Goal: Task Accomplishment & Management: Manage account settings

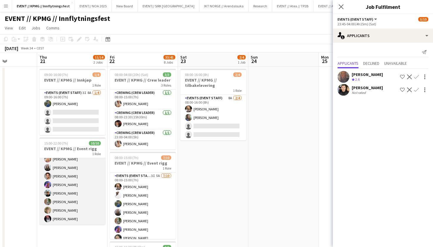
scroll to position [30, 0]
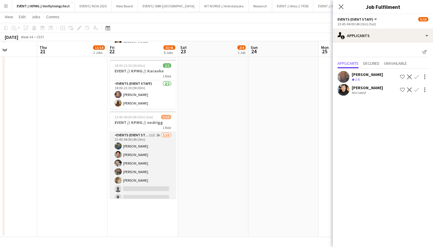
click at [138, 167] on app-card-role "Events (Event Staff) 11I 2A 5/10 23:45-04:00 (4h15m) Julia Iversen Ulrik Eeg Od…" at bounding box center [143, 180] width 66 height 97
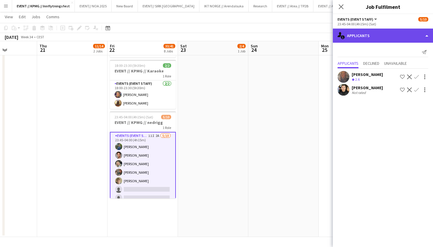
click at [396, 34] on div "single-neutral-actions-information Applicants" at bounding box center [383, 36] width 100 height 14
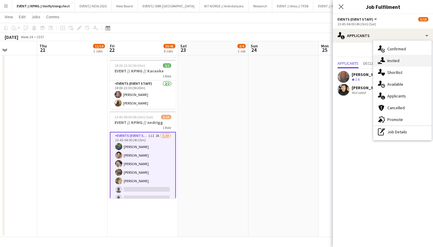
click at [412, 63] on div "single-neutral-actions-share-1 Invited" at bounding box center [402, 61] width 58 height 12
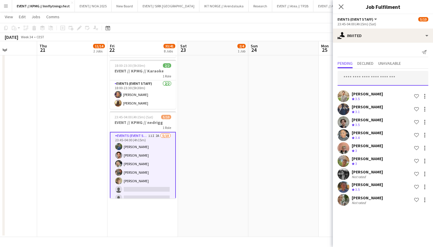
click at [373, 75] on input "text" at bounding box center [382, 78] width 91 height 15
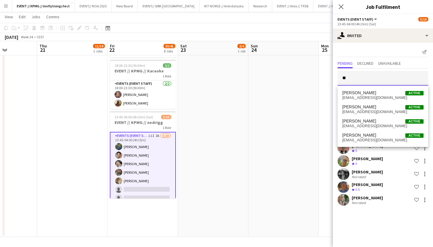
type input "*"
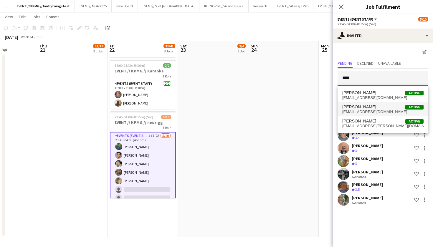
type input "****"
click at [378, 114] on span "eegbirk@gmail.com" at bounding box center [382, 111] width 81 height 5
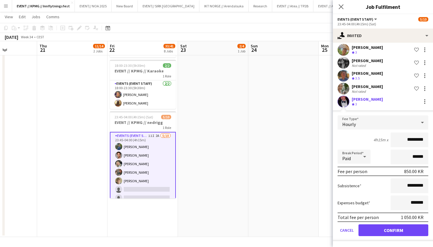
scroll to position [115, 0]
click at [394, 226] on button "Confirm" at bounding box center [393, 230] width 70 height 12
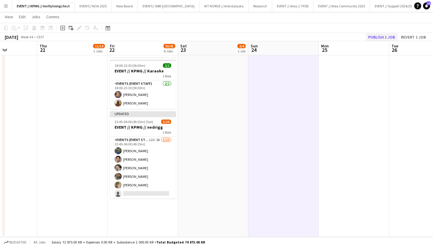
click at [375, 34] on button "Publish 1 job" at bounding box center [381, 37] width 31 height 8
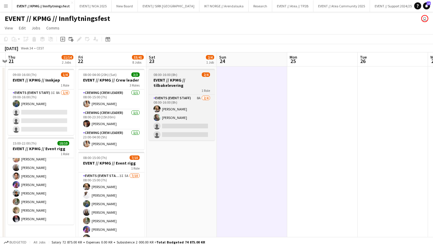
scroll to position [0, 229]
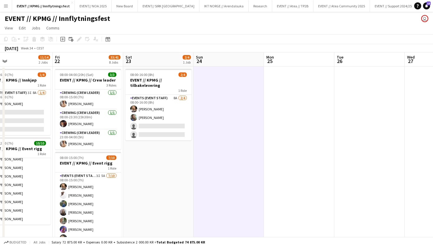
click at [8, 9] on button "Menu" at bounding box center [6, 6] width 12 height 12
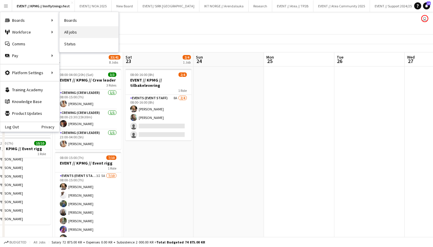
click at [82, 31] on link "All jobs" at bounding box center [88, 32] width 59 height 12
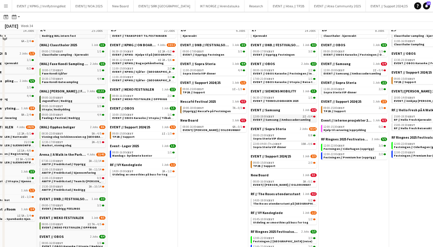
scroll to position [44, 0]
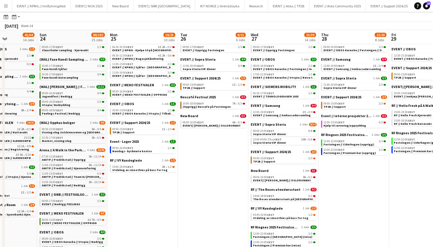
click at [263, 168] on div "EVENT // Support 2024/25 1 Job 2/3 09:00-15:00 CEST 2/3 TP2B // Support" at bounding box center [283, 159] width 66 height 19
click at [263, 170] on span "New Board" at bounding box center [259, 170] width 18 height 4
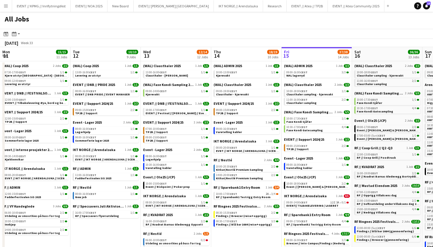
scroll to position [0, 141]
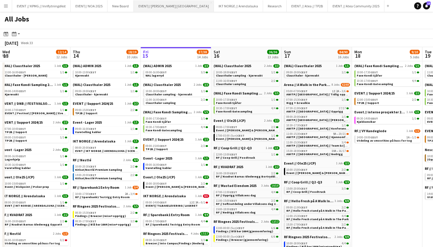
click at [145, 1] on button "EVENT// SIRK NORGE Close" at bounding box center [174, 5] width 80 height 11
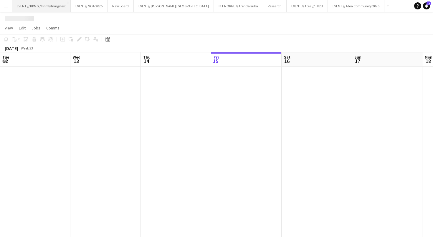
scroll to position [0, 141]
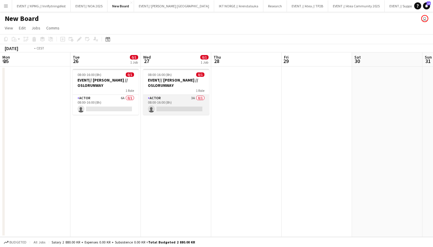
scroll to position [0, 207]
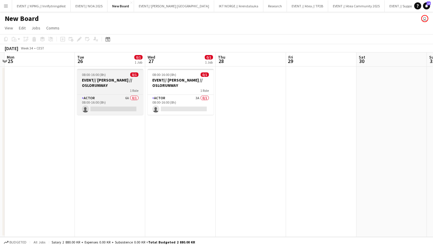
click at [120, 77] on div "08:00-16:00 (8h) 0/1" at bounding box center [110, 74] width 66 height 4
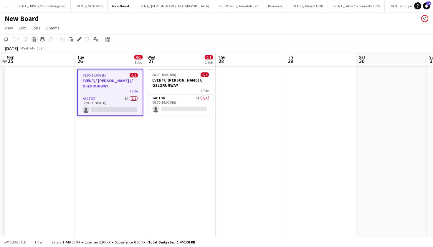
click at [37, 40] on div "Delete" at bounding box center [34, 39] width 7 height 7
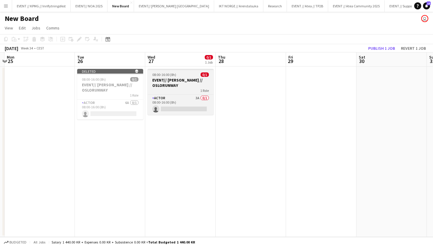
click at [198, 89] on div "1 Role" at bounding box center [180, 90] width 66 height 5
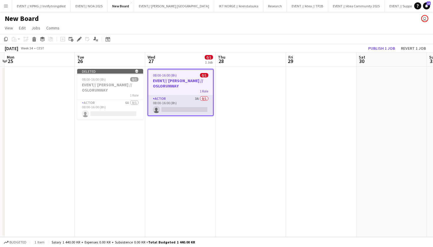
click at [178, 102] on app-card-role "Actor 3A 0/1 08:00-16:00 (8h) single-neutral-actions" at bounding box center [180, 105] width 65 height 20
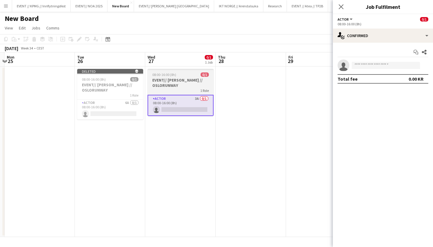
click at [199, 86] on h3 "EVENT// KARI TRAA // OSLORUNWAY" at bounding box center [180, 82] width 66 height 11
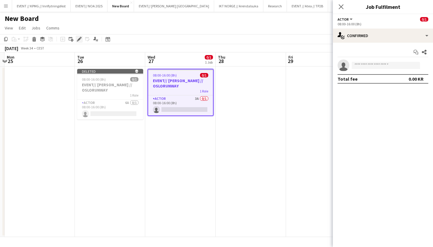
click at [80, 36] on div "Edit" at bounding box center [79, 39] width 7 height 7
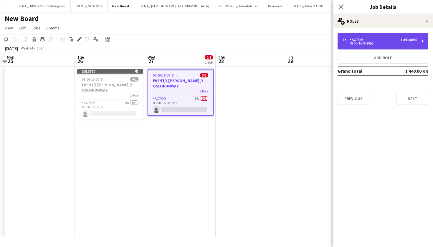
click at [386, 42] on div "08:00-16:00 (8h)" at bounding box center [379, 43] width 75 height 3
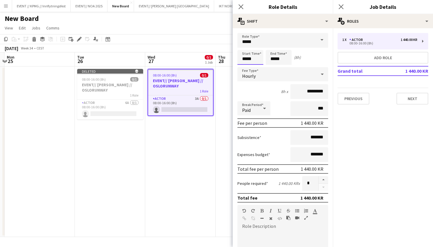
click at [246, 58] on input "*****" at bounding box center [250, 57] width 26 height 15
type input "*****"
click at [274, 58] on input "*****" at bounding box center [278, 57] width 26 height 15
type input "*****"
click at [283, 60] on input "*****" at bounding box center [278, 57] width 26 height 15
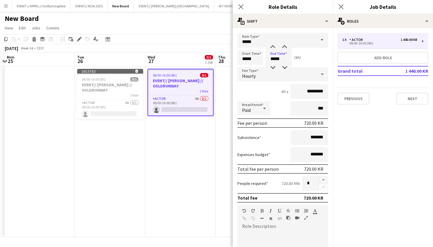
click at [261, 89] on div "4h x *********" at bounding box center [282, 91] width 91 height 15
click at [309, 134] on input "*******" at bounding box center [309, 137] width 38 height 15
click at [310, 135] on input "*******" at bounding box center [309, 137] width 38 height 15
type input "****"
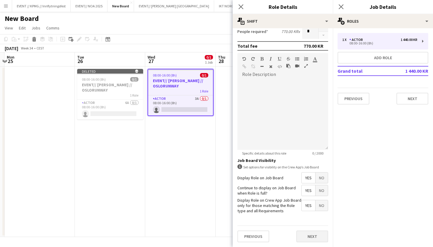
scroll to position [152, 0]
type input "*****"
click at [312, 234] on button "Next" at bounding box center [312, 236] width 32 height 12
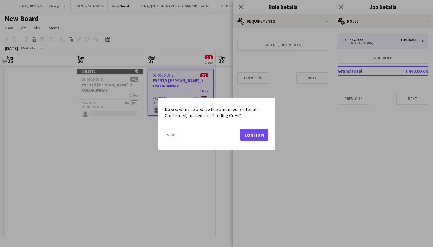
click at [252, 139] on button "Confirm" at bounding box center [254, 135] width 28 height 12
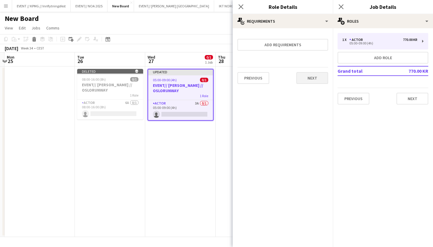
click at [314, 82] on button "Next" at bounding box center [312, 78] width 32 height 12
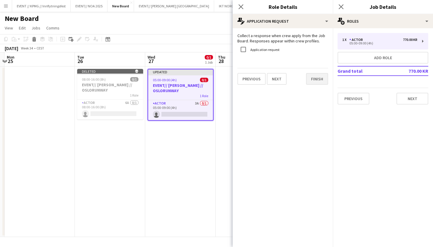
click at [325, 76] on button "Finish" at bounding box center [317, 79] width 22 height 12
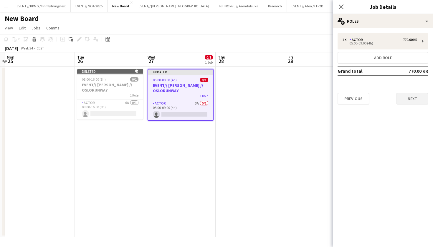
click at [406, 97] on button "Next" at bounding box center [412, 99] width 32 height 12
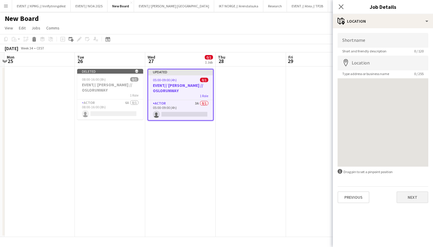
click at [411, 199] on button "Next" at bounding box center [412, 197] width 32 height 12
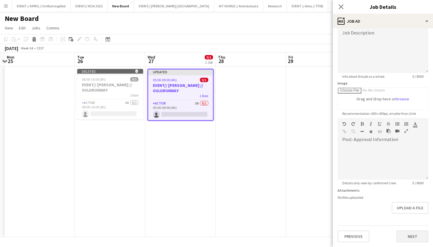
scroll to position [45, 0]
click at [408, 235] on button "Next" at bounding box center [412, 236] width 32 height 12
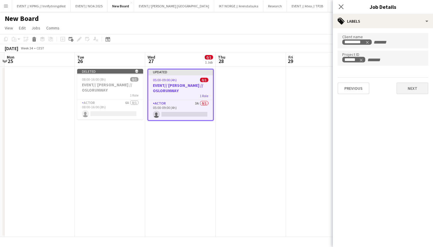
click at [413, 92] on button "Next" at bounding box center [412, 88] width 32 height 12
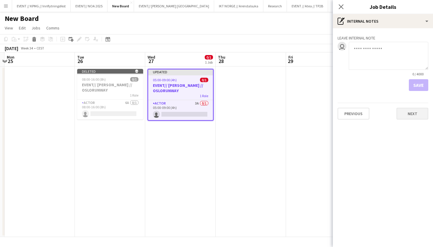
click at [420, 115] on button "Next" at bounding box center [412, 114] width 32 height 12
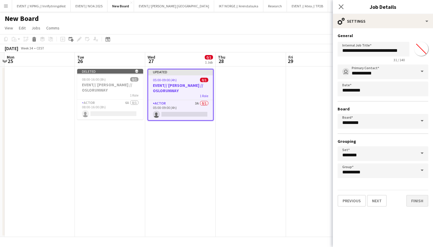
click at [416, 204] on button "Finish" at bounding box center [417, 201] width 22 height 12
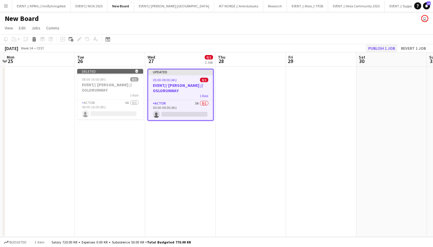
click at [384, 47] on button "Publish 1 job" at bounding box center [381, 48] width 31 height 8
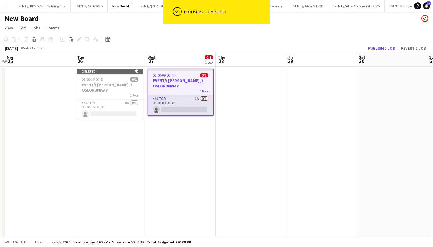
click at [175, 107] on app-card-role "Actor 3A 0/1 05:00-09:00 (4h) single-neutral-actions" at bounding box center [180, 105] width 65 height 20
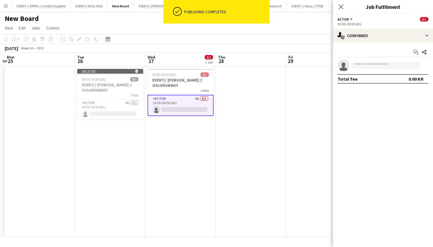
click at [268, 83] on app-date-cell at bounding box center [250, 152] width 70 height 170
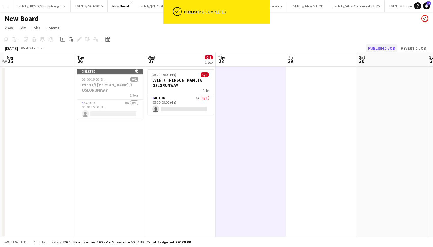
click at [385, 48] on button "Publish 1 job" at bounding box center [381, 48] width 31 height 8
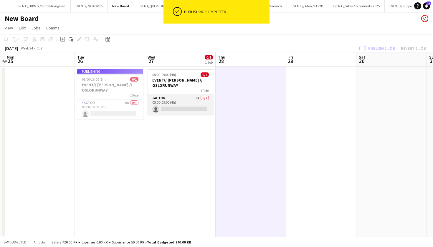
click at [186, 114] on app-card-role "Actor 3A 0/1 05:00-09:00 (4h) single-neutral-actions" at bounding box center [180, 105] width 66 height 20
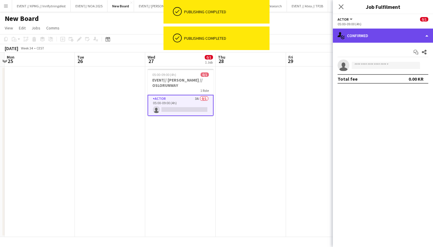
click at [391, 41] on div "single-neutral-actions-check-2 Confirmed" at bounding box center [383, 36] width 100 height 14
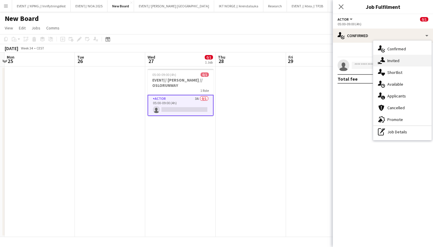
click at [398, 55] on div "single-neutral-actions-share-1 Invited" at bounding box center [402, 61] width 58 height 12
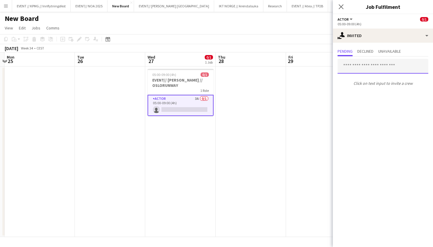
click at [368, 68] on input "text" at bounding box center [382, 66] width 91 height 15
type input "*"
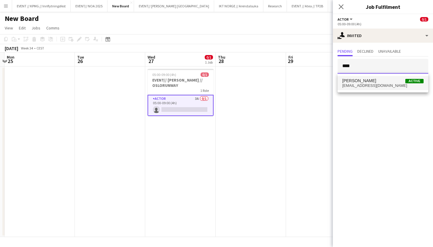
type input "****"
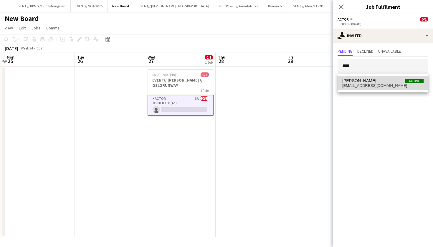
click at [366, 79] on span "Christian Smelhus" at bounding box center [359, 80] width 34 height 5
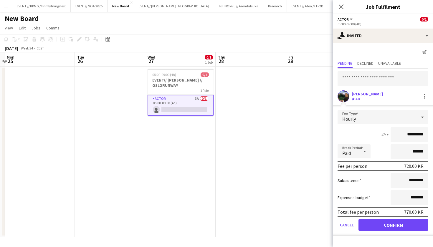
click at [385, 222] on button "Confirm" at bounding box center [393, 225] width 70 height 12
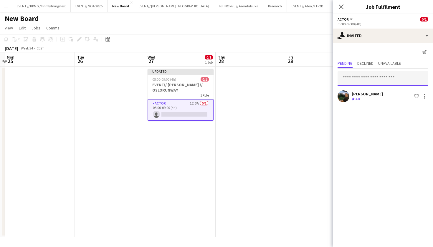
click at [386, 75] on input "text" at bounding box center [382, 78] width 91 height 15
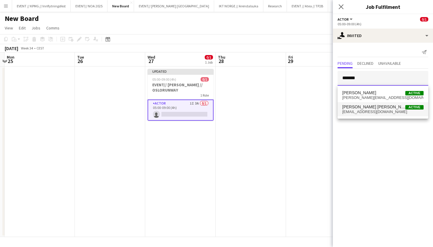
type input "*******"
click at [382, 109] on span "Bastian Solem Active" at bounding box center [382, 106] width 81 height 5
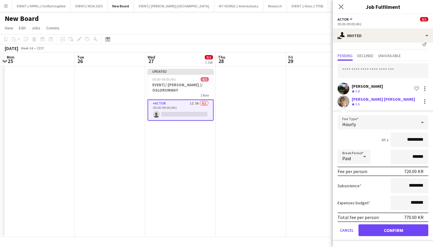
scroll to position [8, 0]
click at [399, 228] on button "Confirm" at bounding box center [393, 230] width 70 height 12
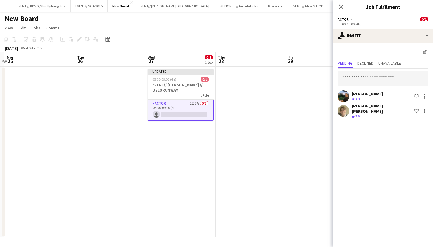
scroll to position [0, 0]
click at [187, 115] on app-card-role "Actor 2I 3A 0/1 05:00-09:00 (4h) single-neutral-actions" at bounding box center [180, 109] width 66 height 21
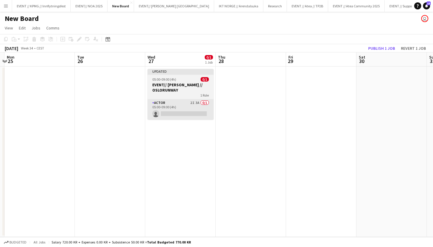
click at [197, 117] on app-card-role "Actor 2I 3A 0/1 05:00-09:00 (4h) single-neutral-actions" at bounding box center [180, 109] width 66 height 20
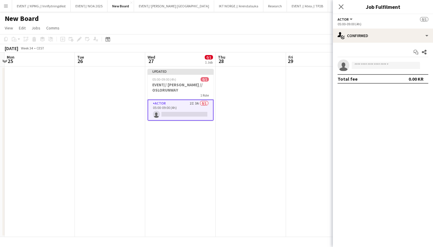
click at [297, 94] on app-date-cell at bounding box center [321, 152] width 70 height 170
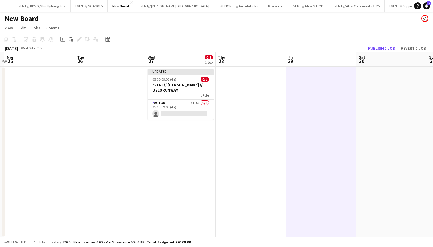
click at [383, 44] on app-toolbar "Copy Paste Paste Command V Paste with crew Command Shift V Paste linked Job Del…" at bounding box center [216, 39] width 433 height 10
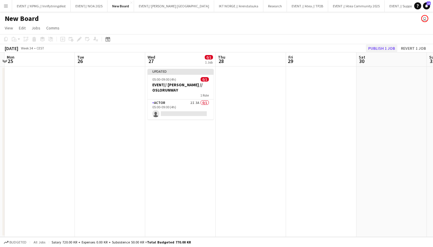
click at [366, 50] on button "Publish 1 job" at bounding box center [381, 48] width 31 height 8
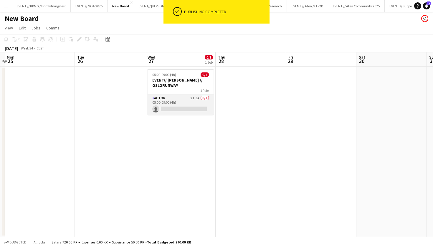
click at [178, 106] on app-card-role "Actor 2I 3A 0/1 05:00-09:00 (4h) single-neutral-actions" at bounding box center [180, 105] width 66 height 20
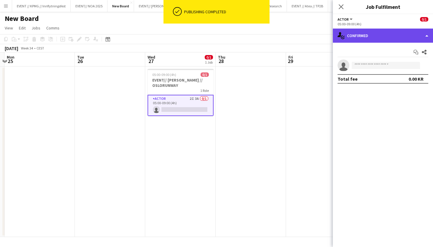
click at [380, 38] on div "single-neutral-actions-check-2 Confirmed" at bounding box center [383, 36] width 100 height 14
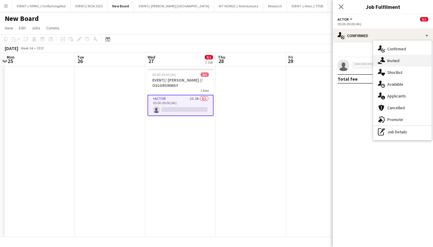
click at [395, 61] on div "single-neutral-actions-share-1 Invited" at bounding box center [402, 61] width 58 height 12
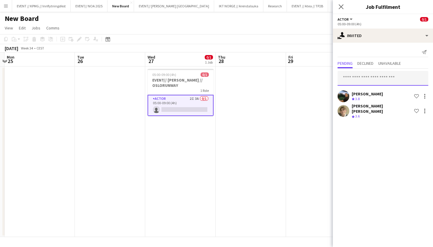
click at [374, 84] on input "text" at bounding box center [382, 78] width 91 height 15
type input "****"
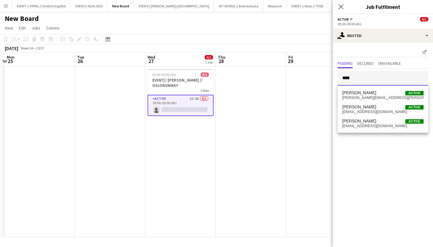
click at [368, 75] on input "****" at bounding box center [382, 78] width 91 height 15
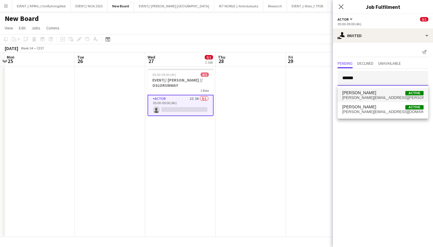
type input "******"
click at [377, 96] on span "kasper.melaas@outlook.com" at bounding box center [382, 97] width 81 height 5
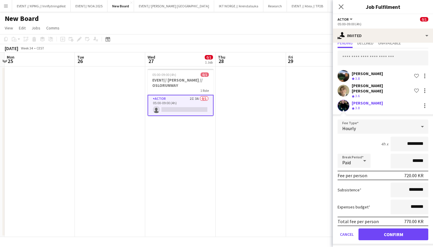
click at [399, 232] on button "Confirm" at bounding box center [393, 234] width 70 height 12
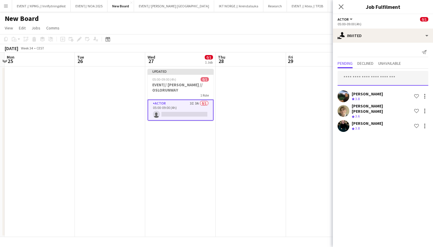
click at [361, 81] on input "text" at bounding box center [382, 78] width 91 height 15
type input "*"
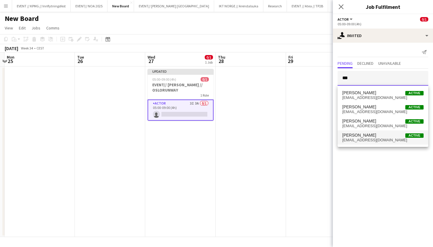
type input "***"
click at [365, 136] on span "Ulrik Syversen" at bounding box center [359, 135] width 34 height 5
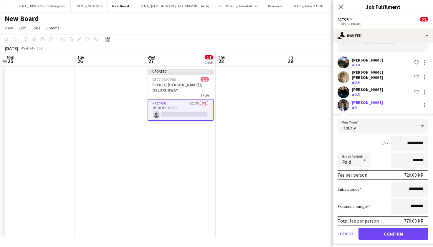
scroll to position [34, 0]
click at [399, 228] on button "Confirm" at bounding box center [393, 234] width 70 height 12
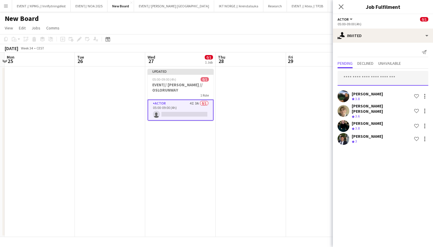
click at [383, 77] on input "text" at bounding box center [382, 78] width 91 height 15
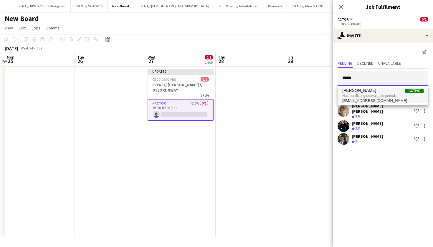
type input "*****"
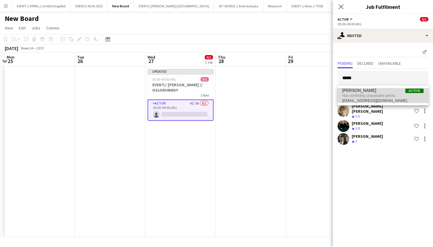
click at [381, 92] on span "Alban Idrizi Active" at bounding box center [382, 90] width 81 height 5
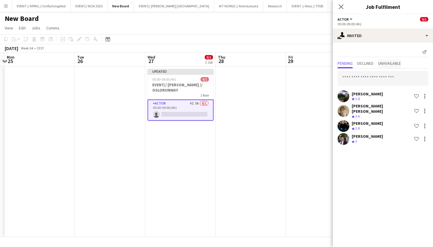
click at [388, 67] on span "Unavailable" at bounding box center [389, 63] width 23 height 9
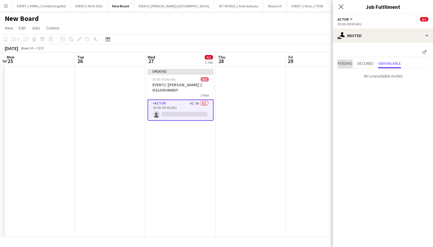
click at [342, 64] on span "Pending" at bounding box center [344, 63] width 15 height 4
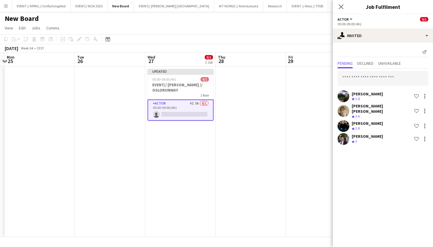
click at [323, 79] on app-date-cell at bounding box center [321, 152] width 70 height 170
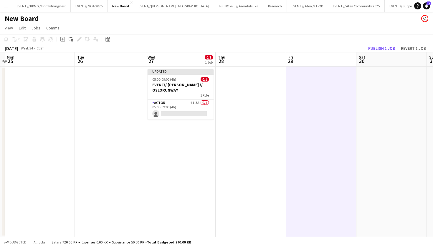
scroll to position [0, 207]
click at [378, 50] on button "Publish 1 job" at bounding box center [381, 48] width 31 height 8
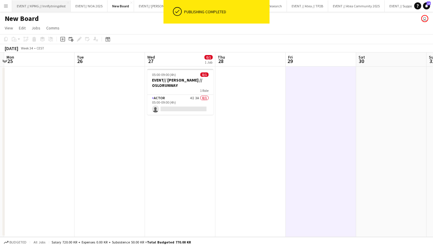
click at [44, 4] on button "EVENT // KPMG // Innflytningsfest Close" at bounding box center [41, 5] width 59 height 11
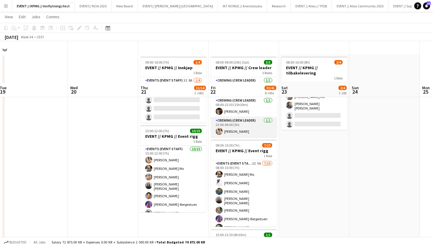
scroll to position [10, 0]
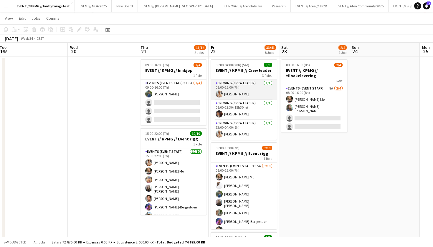
click at [247, 98] on app-card-role "Crewing (Crew Leader) 1/1 08:00-15:00 (7h) Alban Idrizi" at bounding box center [244, 90] width 66 height 20
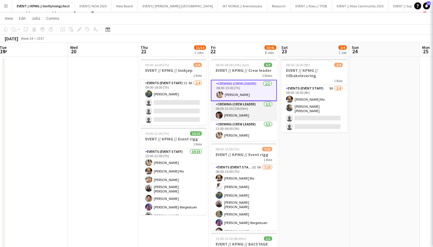
scroll to position [0, 214]
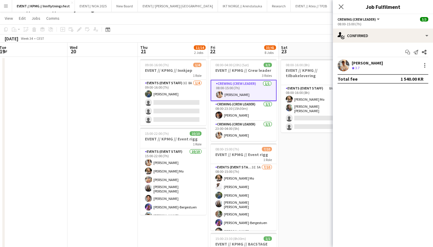
click at [341, 69] on app-user-avatar at bounding box center [343, 65] width 12 height 12
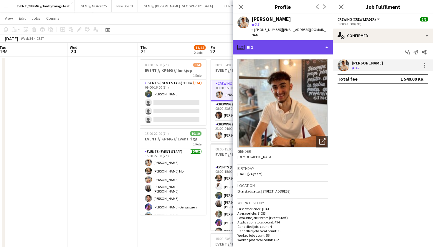
click at [306, 41] on div "profile Bio" at bounding box center [283, 47] width 100 height 14
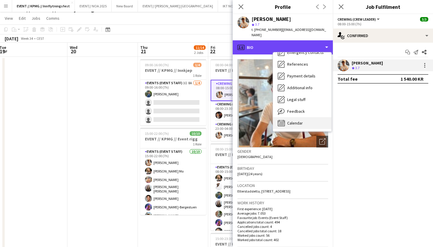
scroll to position [55, 0]
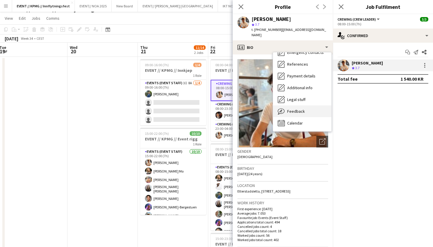
click at [303, 105] on div "Feedback Feedback" at bounding box center [302, 111] width 58 height 12
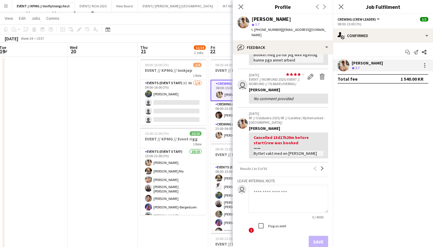
scroll to position [165, 0]
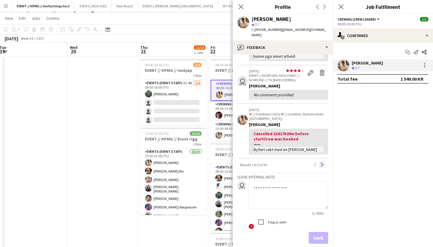
click at [323, 162] on app-icon "Next" at bounding box center [322, 164] width 4 height 4
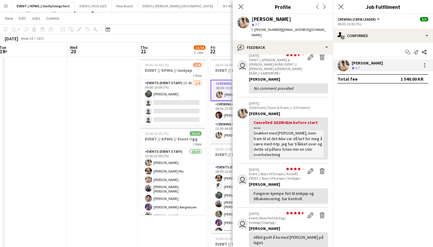
scroll to position [81, 0]
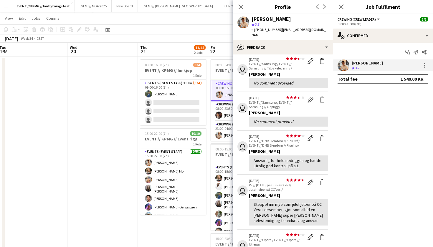
scroll to position [25, 0]
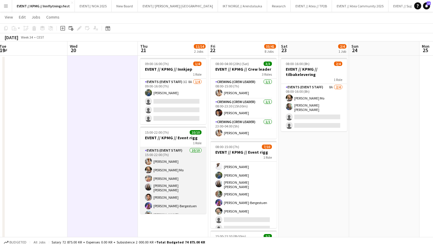
scroll to position [0, 0]
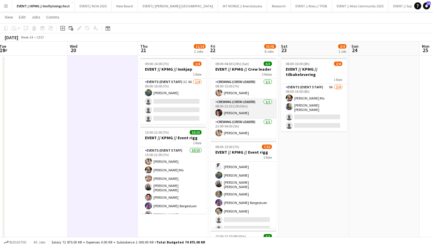
click at [221, 115] on app-user-avatar at bounding box center [218, 112] width 7 height 7
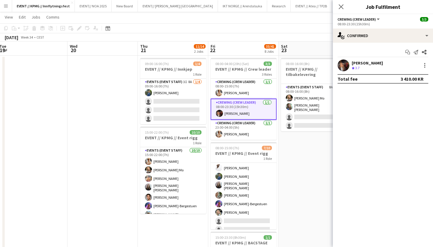
click at [341, 64] on app-user-avatar at bounding box center [343, 65] width 12 height 12
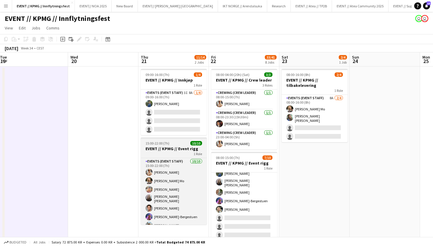
click at [165, 146] on app-job-card "15:00-22:00 (7h) 10/10 EVENT // KPMG // Event rigg 1 Role Events (Event Staff) …" at bounding box center [174, 180] width 66 height 87
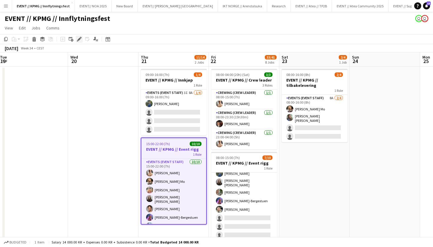
click at [82, 41] on div "Edit" at bounding box center [79, 39] width 7 height 7
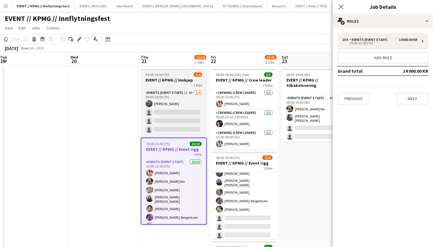
click at [173, 86] on div "1 Role" at bounding box center [174, 85] width 66 height 5
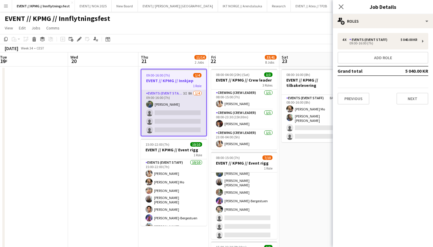
click at [165, 107] on app-card-role "Events (Event Staff) 3I 8A 1/4 09:00-16:00 (7h) Julia Iversen single-neutral-ac…" at bounding box center [173, 113] width 65 height 46
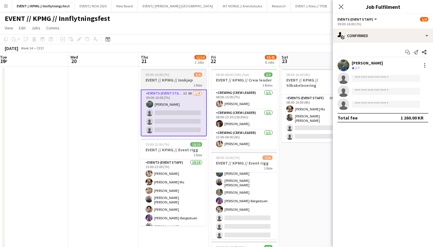
click at [176, 76] on div "09:00-16:00 (7h) 1/4" at bounding box center [174, 74] width 66 height 4
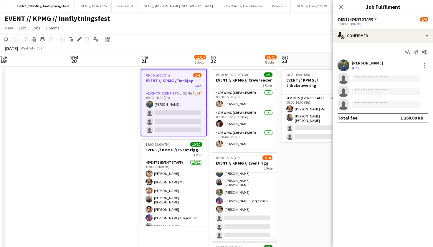
click at [173, 80] on h3 "EVENT // KPMG // Innkjøp" at bounding box center [173, 80] width 65 height 5
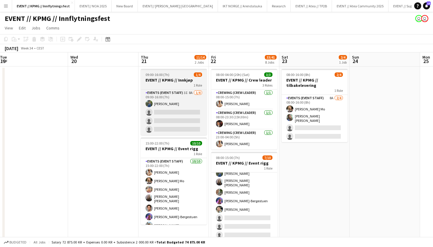
click at [173, 80] on h3 "EVENT // KPMG // Innkjøp" at bounding box center [174, 79] width 66 height 5
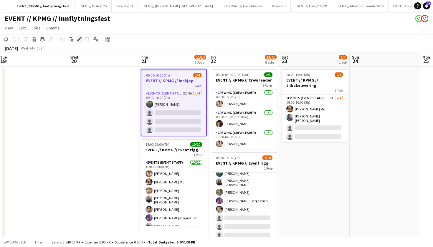
click at [79, 39] on icon at bounding box center [78, 39] width 3 height 3
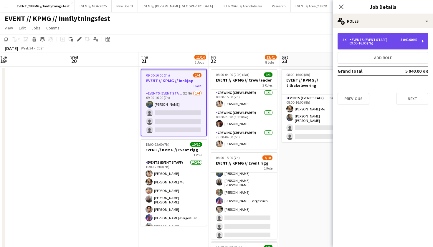
click at [372, 43] on div "09:00-16:00 (7h)" at bounding box center [379, 43] width 75 height 3
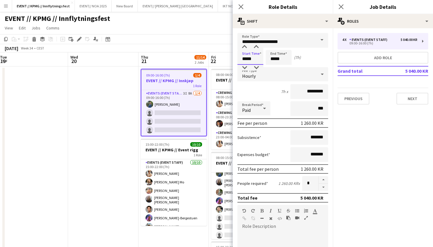
click at [247, 58] on input "*****" at bounding box center [250, 57] width 26 height 15
type input "*****"
click at [279, 60] on input "*****" at bounding box center [278, 57] width 26 height 15
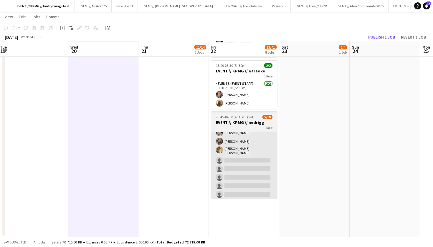
scroll to position [459, 0]
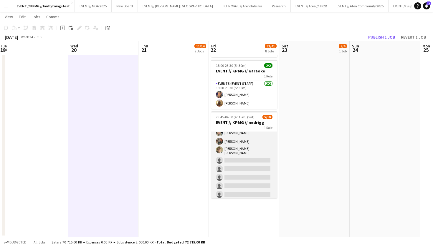
click at [245, 134] on app-card-role "Events (Event Staff) 12I 2A 5/10 23:45-04:00 (4h15m) Julia Iversen Ulrik Eeg Od…" at bounding box center [244, 151] width 66 height 99
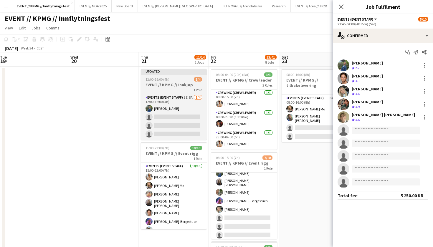
scroll to position [0, 0]
click at [175, 80] on div "12:00-16:00 (4h) 1/4" at bounding box center [174, 79] width 66 height 4
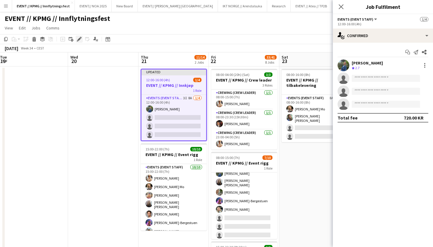
click at [77, 36] on div "Edit" at bounding box center [79, 39] width 7 height 7
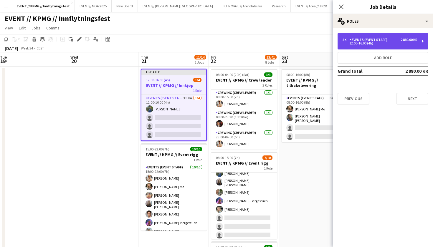
click at [376, 47] on div "4 x Events (Event Staff) 2 880.00 KR 12:00-16:00 (4h)" at bounding box center [382, 41] width 91 height 16
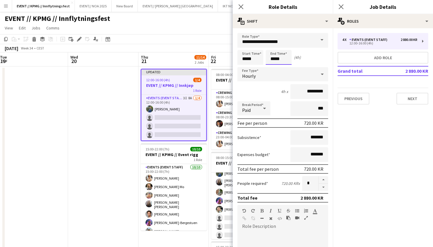
click at [275, 58] on input "*****" at bounding box center [278, 57] width 26 height 15
type input "*****"
click at [322, 179] on button "button" at bounding box center [322, 180] width 9 height 8
click at [322, 187] on button "button" at bounding box center [322, 187] width 9 height 7
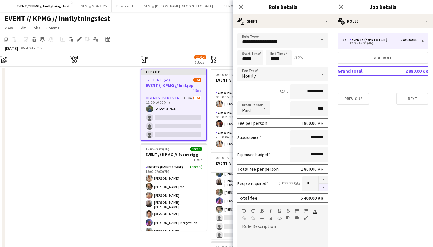
click at [322, 187] on button "button" at bounding box center [322, 187] width 9 height 7
type input "*"
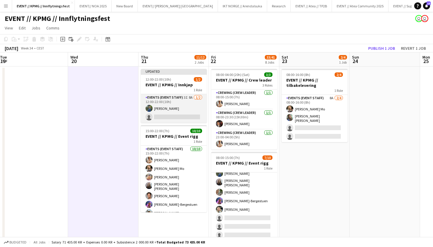
click at [192, 106] on app-card-role "Events (Event Staff) 3I 8A 1/2 12:00-22:00 (10h) Julia Iversen single-neutral-a…" at bounding box center [174, 108] width 66 height 29
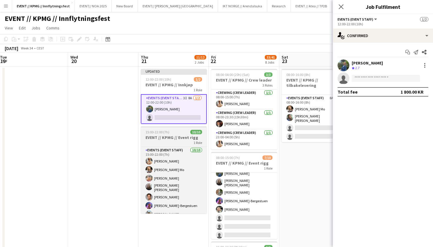
click at [178, 143] on div "1 Role" at bounding box center [174, 142] width 66 height 5
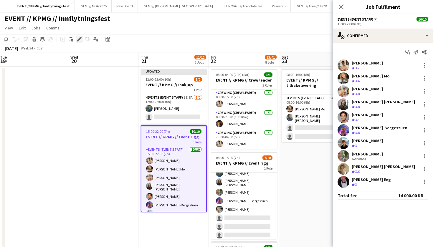
click at [80, 39] on icon at bounding box center [78, 39] width 3 height 3
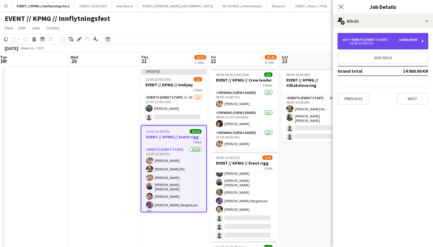
click at [375, 41] on div "Events (Event Staff)" at bounding box center [369, 40] width 40 height 4
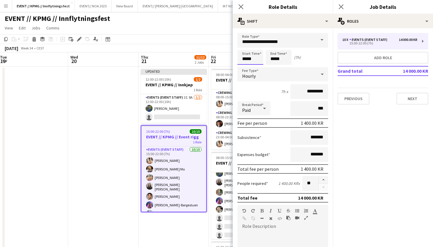
click at [246, 58] on input "*****" at bounding box center [250, 57] width 26 height 15
type input "*****"
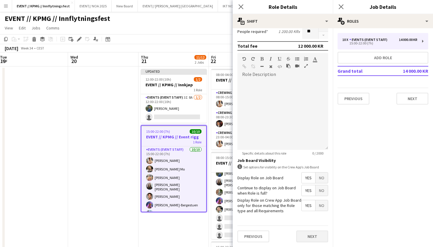
scroll to position [152, 0]
click at [315, 234] on button "Next" at bounding box center [312, 236] width 32 height 12
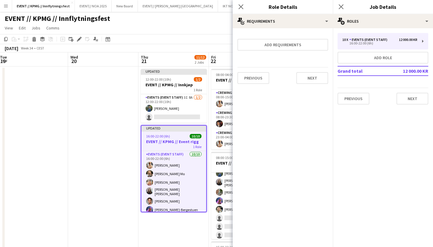
click at [314, 85] on div "Previous Next" at bounding box center [282, 77] width 91 height 21
click at [318, 79] on button "Next" at bounding box center [312, 78] width 32 height 12
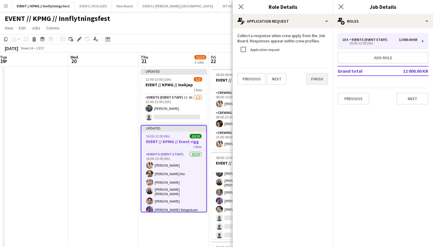
click at [320, 81] on button "Finish" at bounding box center [317, 79] width 22 height 12
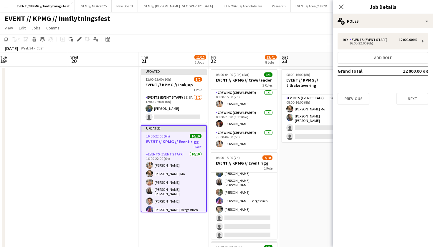
click at [249, 49] on div "August 2025 Week 34 • CEST Publish 1 job Revert 1 job" at bounding box center [216, 48] width 433 height 8
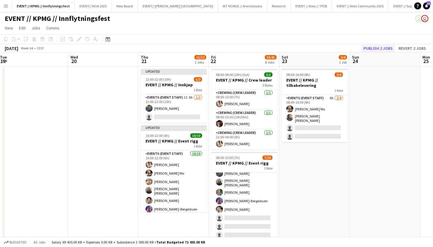
click at [379, 47] on button "Publish 2 jobs" at bounding box center [378, 48] width 34 height 8
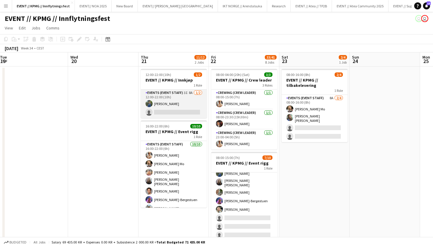
click at [175, 114] on app-card-role "Events (Event Staff) 3I 8A 1/2 12:00-22:00 (10h) Julia Iversen single-neutral-a…" at bounding box center [174, 103] width 66 height 29
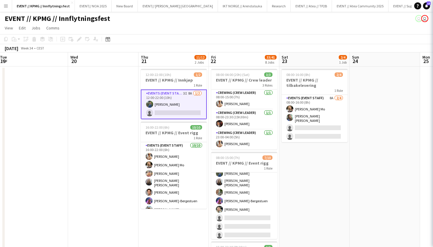
click at [176, 111] on app-card-role "Events (Event Staff) 3I 8A 1/2 12:00-22:00 (10h) Julia Iversen single-neutral-a…" at bounding box center [174, 104] width 66 height 30
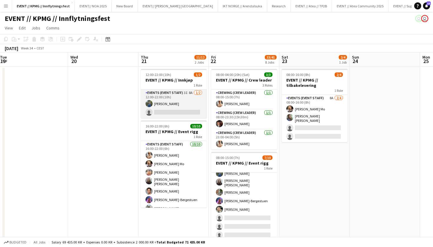
click at [174, 104] on app-card-role "Events (Event Staff) 3I 8A 1/2 12:00-22:00 (10h) Julia Iversen single-neutral-a…" at bounding box center [174, 103] width 66 height 29
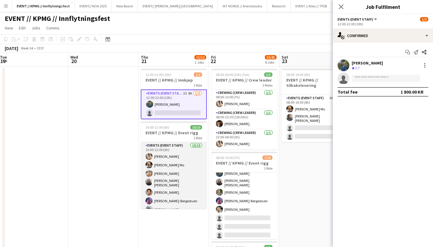
click at [187, 165] on app-card-role "Events (Event Staff) 10/10 16:00-22:00 (6h) Alban Idrizi Marte Jensen Mo Filip …" at bounding box center [174, 192] width 66 height 100
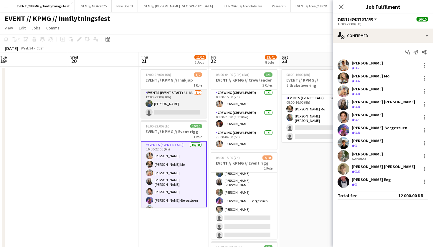
click at [188, 102] on app-card-role "Events (Event Staff) 3I 8A 1/2 12:00-22:00 (10h) Julia Iversen single-neutral-a…" at bounding box center [174, 103] width 66 height 29
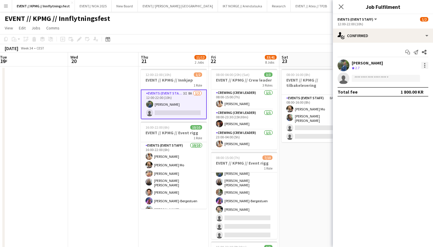
click at [425, 64] on div at bounding box center [424, 65] width 7 height 7
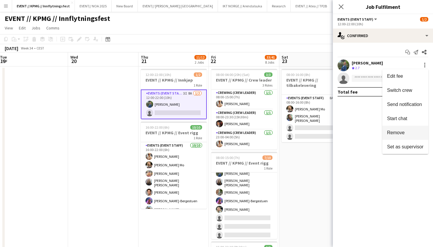
click at [403, 133] on span "Remove" at bounding box center [396, 132] width 18 height 5
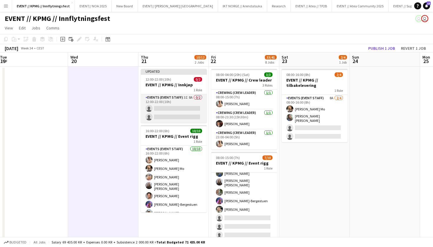
click at [191, 97] on app-card-role "Events (Event Staff) 3I 8A 0/2 12:00-22:00 (10h) single-neutral-actions single-…" at bounding box center [174, 108] width 66 height 29
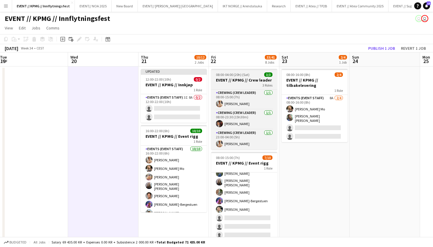
scroll to position [0, 214]
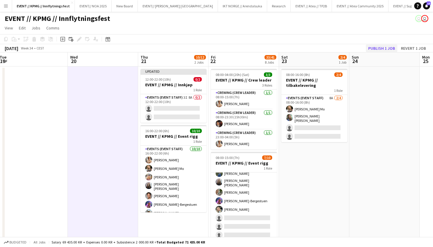
click at [384, 48] on button "Publish 1 job" at bounding box center [381, 48] width 31 height 8
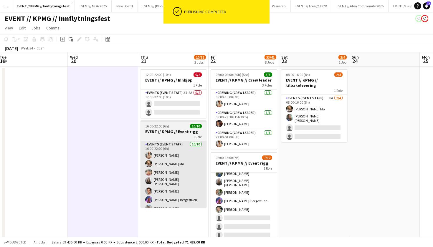
click at [161, 163] on app-card-role "Events (Event Staff) 10/10 16:00-22:00 (6h) Alban Idrizi Marte Jensen Mo Filip …" at bounding box center [173, 191] width 66 height 100
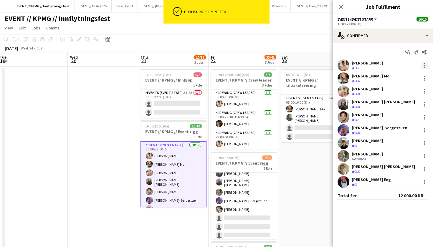
click at [424, 63] on div at bounding box center [424, 65] width 7 height 7
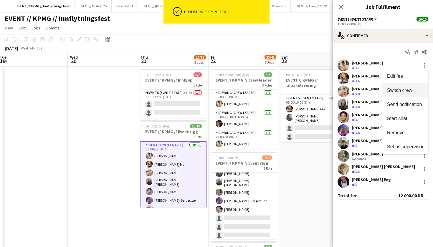
click at [408, 91] on span "Switch crew" at bounding box center [399, 90] width 25 height 5
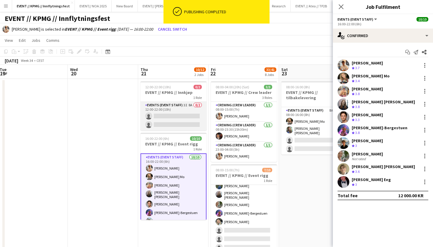
click at [173, 119] on app-card-role "Events (Event Staff) 3I 8A 0/2 12:00-22:00 (10h) single-neutral-actions single-…" at bounding box center [173, 116] width 66 height 29
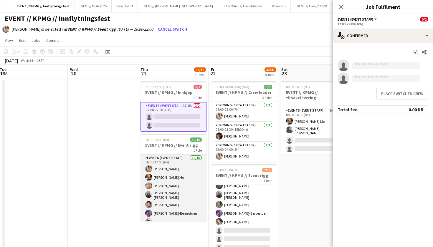
click at [160, 169] on app-card-role "Events (Event Staff) 10/10 16:00-22:00 (6h) Alban Idrizi Marte Jensen Mo Filip …" at bounding box center [173, 205] width 66 height 100
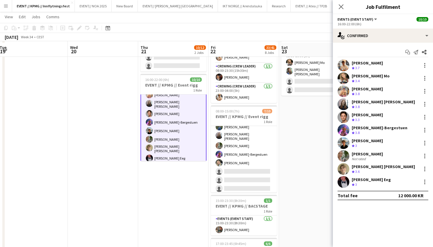
scroll to position [61, 0]
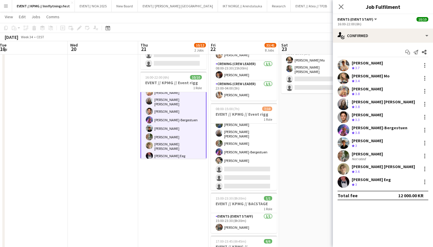
click at [174, 114] on app-card-role "Events (Event Staff) 10/10 16:00-22:00 (6h) Alban Idrizi Marte Jensen Mo Filip …" at bounding box center [173, 112] width 66 height 102
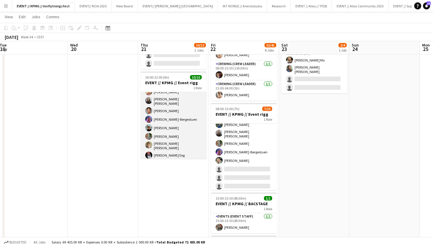
scroll to position [30, 0]
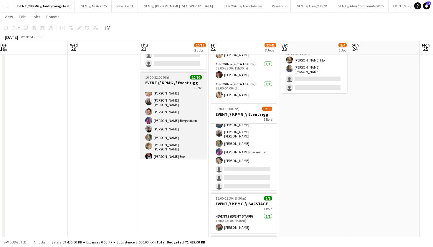
click at [180, 75] on app-job-card "16:00-22:00 (6h) 10/10 EVENT // KPMG // Event rigg 1 Role Events (Event Staff) …" at bounding box center [173, 115] width 66 height 87
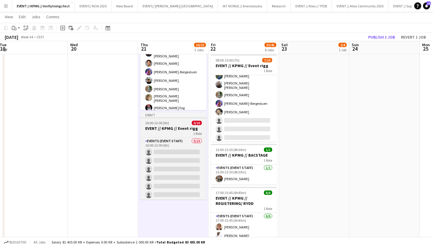
scroll to position [109, 0]
click at [180, 132] on div "1 Role" at bounding box center [173, 133] width 66 height 5
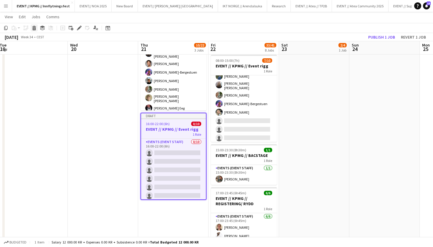
click at [34, 29] on icon at bounding box center [34, 28] width 3 height 3
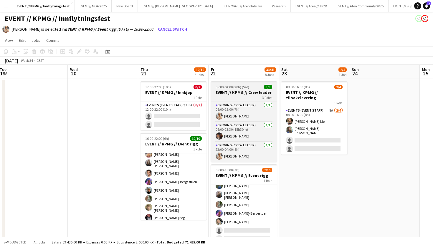
scroll to position [0, 0]
click at [245, 97] on div "3 Roles" at bounding box center [244, 97] width 66 height 5
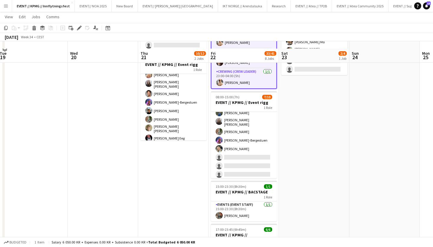
scroll to position [87, 0]
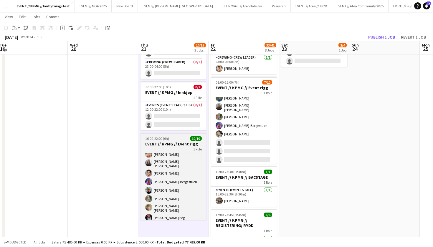
click at [183, 138] on div "16:00-22:00 (6h) 10/10" at bounding box center [173, 138] width 66 height 4
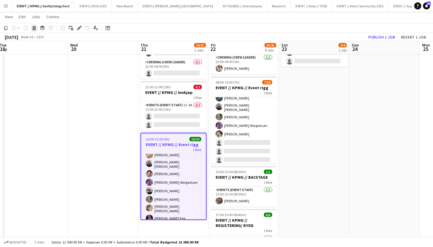
click at [36, 29] on icon "Delete" at bounding box center [34, 28] width 5 height 5
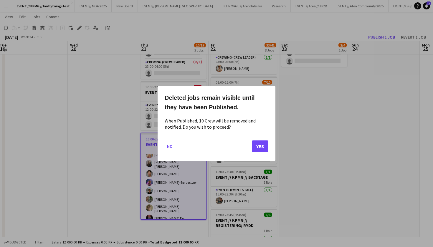
click at [260, 148] on button "Yes" at bounding box center [260, 146] width 16 height 12
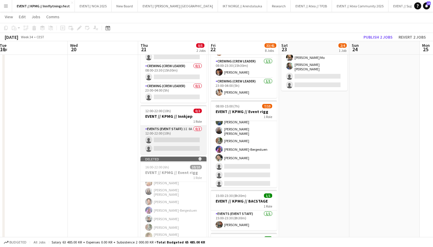
scroll to position [50, 0]
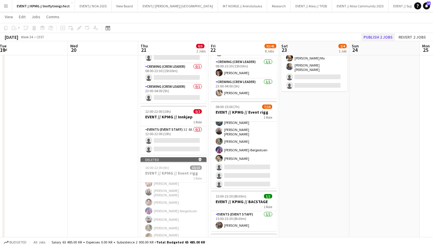
click at [387, 36] on button "Publish 2 jobs" at bounding box center [378, 37] width 34 height 8
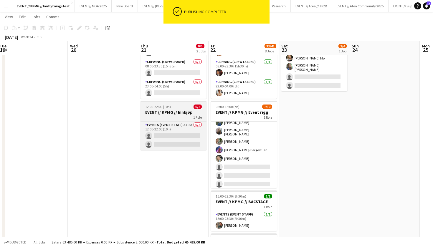
click at [180, 113] on h3 "EVENT // KPMG // Innkjøp" at bounding box center [173, 111] width 66 height 5
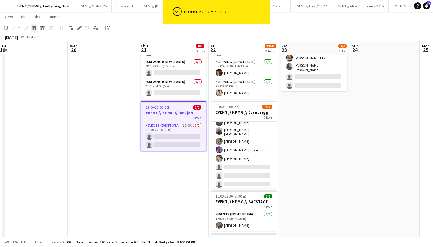
click at [35, 28] on icon at bounding box center [34, 28] width 3 height 3
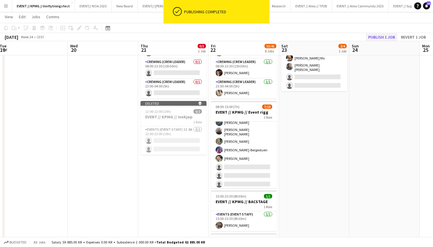
click at [385, 35] on button "Publish 1 job" at bounding box center [381, 37] width 31 height 8
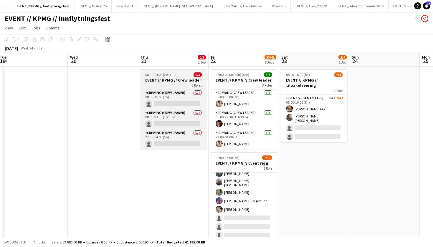
scroll to position [0, 0]
click at [178, 78] on h3 "EVENT // KPMG // Crew leader" at bounding box center [173, 79] width 66 height 5
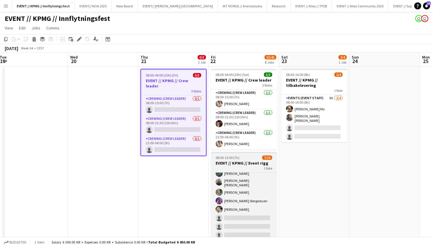
click at [248, 160] on h3 "EVENT // KPMG // Event rigg" at bounding box center [244, 162] width 66 height 5
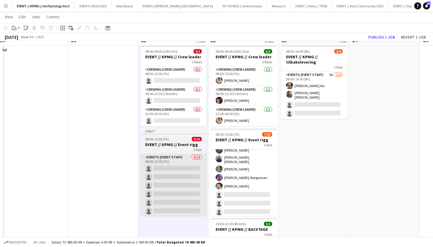
scroll to position [24, 0]
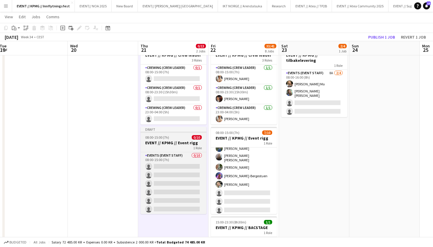
click at [183, 148] on div "1 Role" at bounding box center [173, 147] width 66 height 5
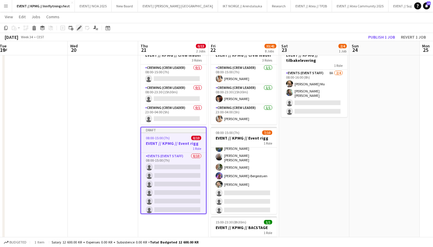
click at [79, 29] on icon "Edit" at bounding box center [79, 28] width 5 height 5
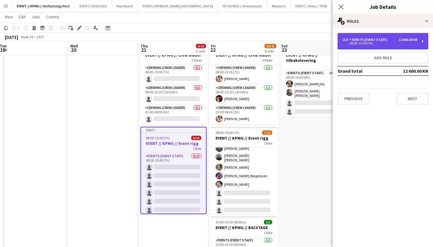
click at [389, 38] on div "10 x Events (Event Staff) 12 600.00 KR" at bounding box center [379, 40] width 75 height 4
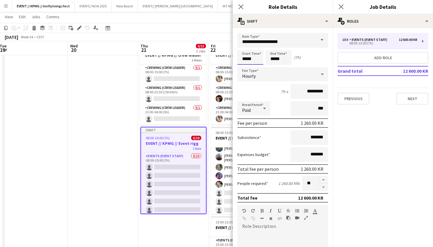
click at [246, 58] on input "*****" at bounding box center [250, 57] width 26 height 15
type input "*****"
click at [273, 58] on input "*****" at bounding box center [278, 57] width 26 height 15
click at [286, 58] on input "*****" at bounding box center [278, 57] width 26 height 15
type input "*****"
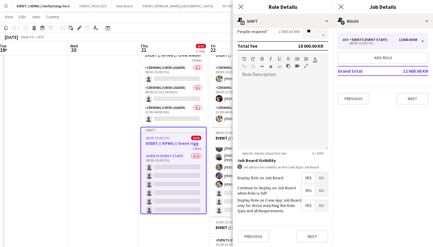
scroll to position [152, 0]
click at [315, 238] on button "Next" at bounding box center [312, 237] width 32 height 12
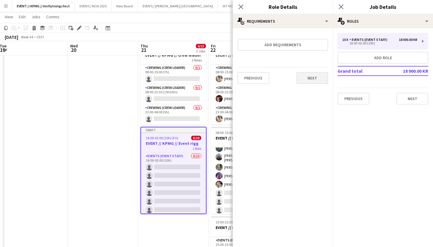
click at [319, 79] on button "Next" at bounding box center [312, 78] width 32 height 12
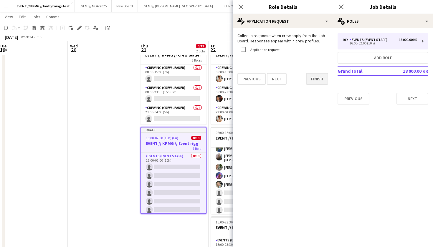
click at [320, 79] on button "Finish" at bounding box center [317, 79] width 22 height 12
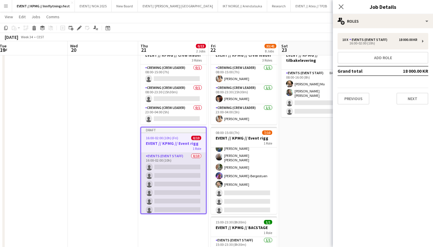
click at [180, 187] on app-card-role "Events (Event Staff) 0/10 16:00-02:00 (10h) single-neutral-actions single-neutr…" at bounding box center [173, 201] width 65 height 97
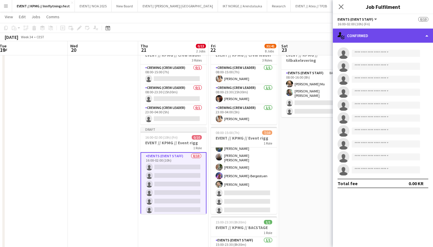
click at [383, 36] on div "single-neutral-actions-check-2 Confirmed" at bounding box center [383, 36] width 100 height 14
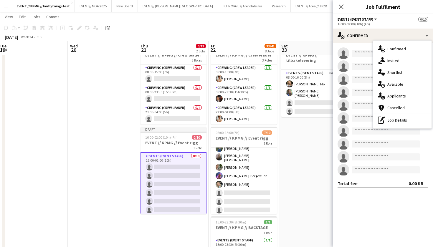
click at [169, 162] on app-card-role "Events (Event Staff) 0/10 16:00-02:00 (10h) single-neutral-actions single-neutr…" at bounding box center [173, 201] width 66 height 98
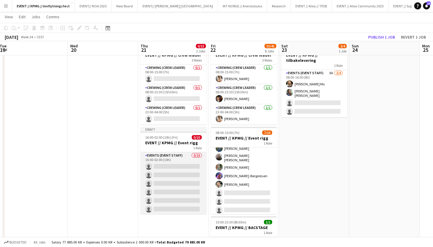
click at [180, 157] on app-card-role "Events (Event Staff) 0/10 16:00-02:00 (10h) single-neutral-actions single-neutr…" at bounding box center [173, 200] width 66 height 97
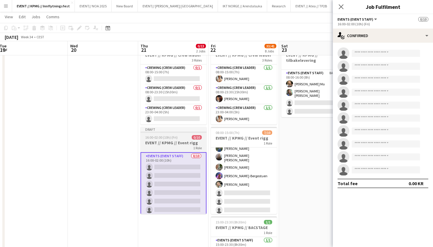
click at [175, 147] on div "1 Role" at bounding box center [173, 147] width 66 height 5
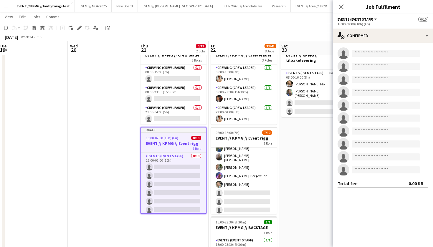
click at [74, 27] on div "Add job Add linked Job Edit Edit linked Job Applicants" at bounding box center [76, 27] width 45 height 7
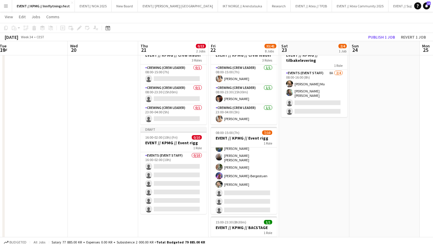
click at [79, 27] on div "Add job Add linked Job Edit Edit linked Job Applicants" at bounding box center [76, 27] width 45 height 7
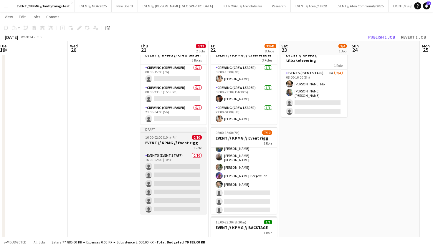
click at [181, 144] on h3 "EVENT // KPMG // Event rigg" at bounding box center [173, 142] width 66 height 5
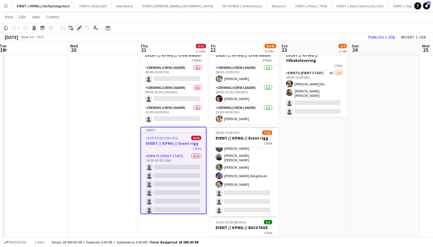
click at [79, 27] on icon "Edit" at bounding box center [79, 28] width 5 height 5
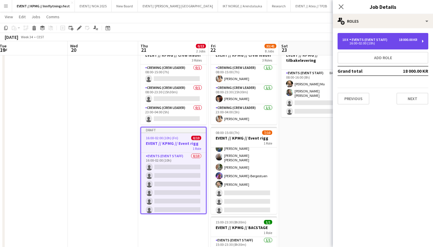
click at [374, 47] on div "10 x Events (Event Staff) 18 000.00 KR 16:00-02:00 (10h)" at bounding box center [382, 41] width 91 height 16
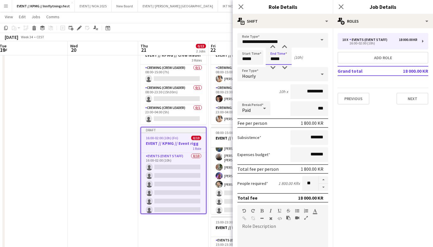
click at [275, 58] on input "*****" at bounding box center [278, 57] width 26 height 15
type input "*****"
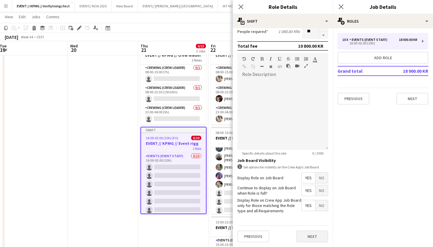
scroll to position [152, 0]
click at [317, 231] on button "Next" at bounding box center [312, 237] width 32 height 12
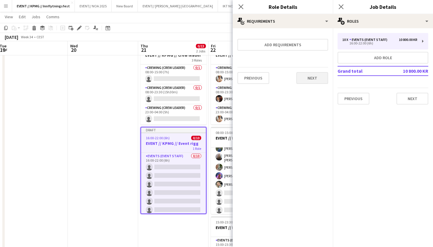
click at [308, 78] on button "Next" at bounding box center [312, 78] width 32 height 12
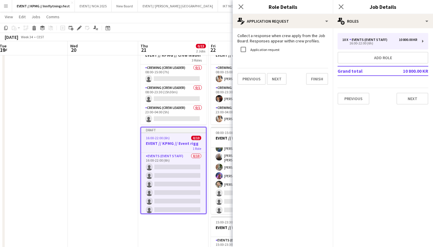
click at [328, 79] on form "Collect a response when crew apply from the Job Board. Responses appear within …" at bounding box center [283, 59] width 100 height 52
click at [318, 79] on button "Finish" at bounding box center [317, 79] width 22 height 12
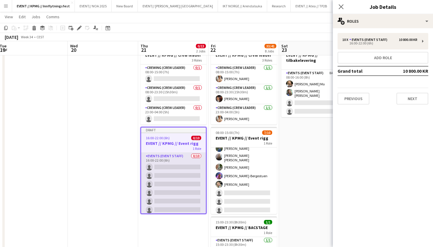
click at [187, 174] on app-card-role "Events (Event Staff) 0/10 16:00-22:00 (6h) single-neutral-actions single-neutra…" at bounding box center [173, 201] width 65 height 97
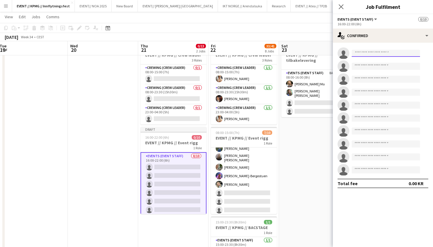
click at [368, 52] on input at bounding box center [385, 53] width 68 height 7
type input "*********"
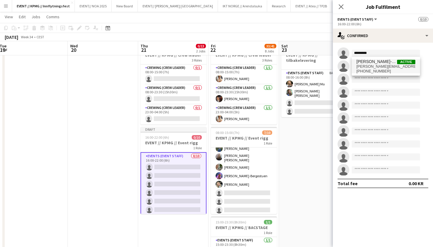
drag, startPoint x: 368, startPoint y: 55, endPoint x: 388, endPoint y: 68, distance: 24.7
click at [388, 68] on span "fredrikke@bergestuen.org" at bounding box center [385, 66] width 59 height 5
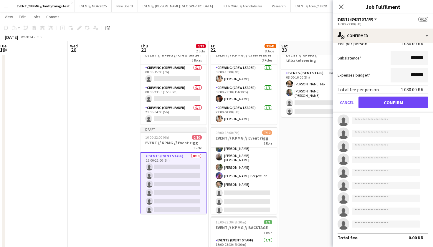
scroll to position [79, 0]
click at [406, 101] on button "Confirm" at bounding box center [393, 103] width 70 height 12
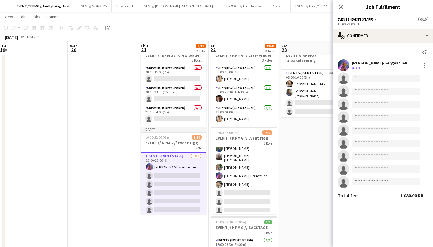
scroll to position [0, 0]
click at [361, 81] on input at bounding box center [385, 78] width 68 height 7
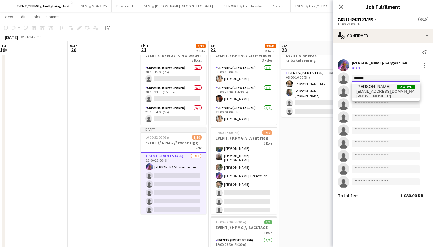
type input "*******"
click at [395, 93] on span "ulrikeeg53@gmail.com" at bounding box center [385, 91] width 59 height 5
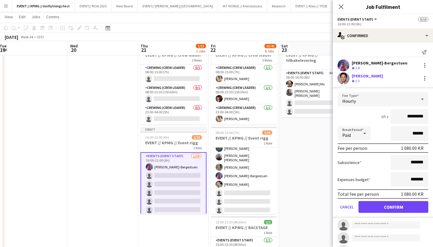
click at [403, 206] on button "Confirm" at bounding box center [393, 207] width 70 height 12
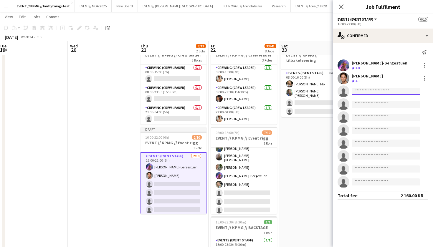
click at [371, 89] on input at bounding box center [385, 91] width 68 height 7
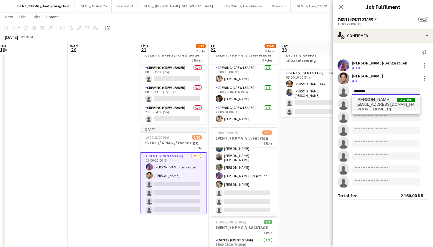
type input "********"
click at [381, 104] on span "fili-oe@online.no" at bounding box center [385, 104] width 59 height 5
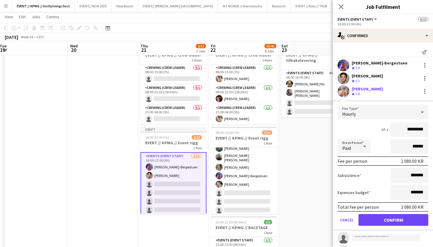
click at [393, 221] on button "Confirm" at bounding box center [393, 220] width 70 height 12
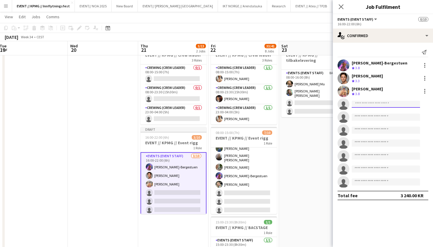
click at [368, 105] on input at bounding box center [385, 104] width 68 height 7
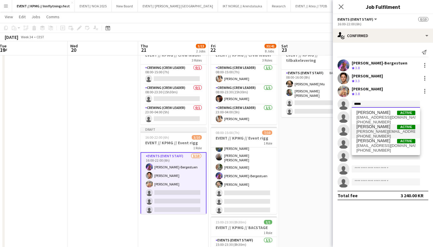
type input "*****"
click at [390, 129] on span "Julia Iversen Active" at bounding box center [385, 126] width 59 height 5
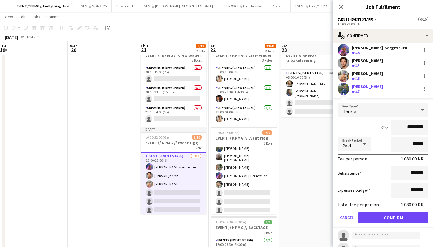
scroll to position [24, 0]
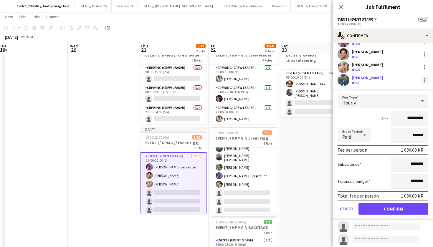
click at [424, 81] on div at bounding box center [424, 80] width 7 height 7
click at [404, 133] on span "Remove" at bounding box center [396, 133] width 18 height 5
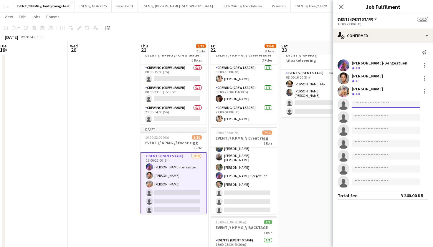
click at [357, 104] on input at bounding box center [385, 104] width 68 height 7
type input "***"
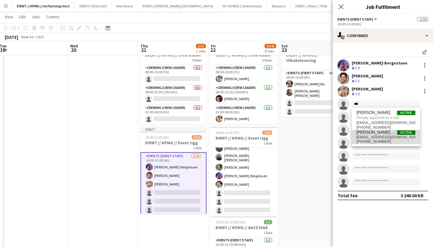
click at [387, 135] on span "eegbirk@gmail.com" at bounding box center [385, 137] width 59 height 5
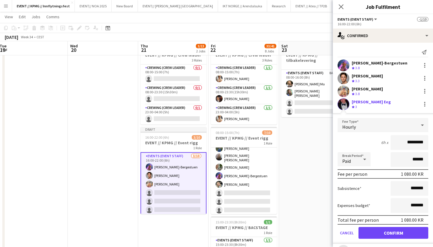
scroll to position [25, 0]
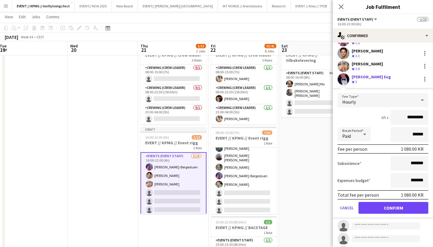
click at [388, 202] on button "Confirm" at bounding box center [393, 208] width 70 height 12
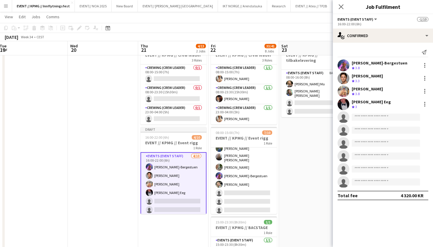
scroll to position [0, 0]
click at [361, 118] on input at bounding box center [385, 117] width 68 height 7
type input "*"
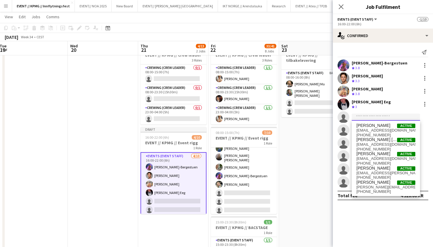
type input "*"
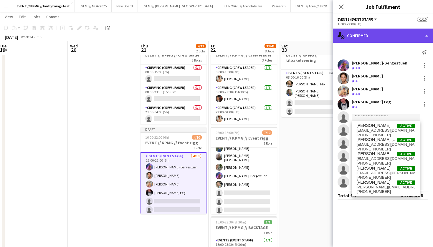
click at [381, 37] on div "single-neutral-actions-check-2 Confirmed" at bounding box center [383, 36] width 100 height 14
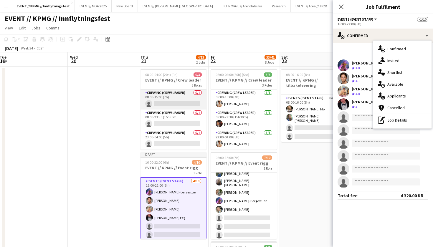
click at [178, 97] on app-card-role "Crewing (Crew Leader) 0/1 08:00-15:00 (7h) single-neutral-actions" at bounding box center [173, 99] width 66 height 20
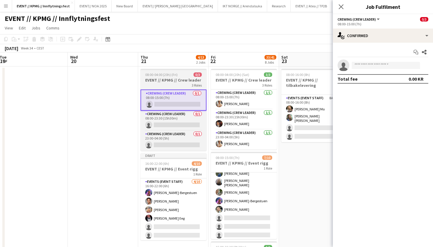
click at [178, 77] on app-job-card "08:00-04:00 (20h) (Fri) 0/3 EVENT // KPMG // Crew leader 3 Roles Crewing (Crew …" at bounding box center [173, 110] width 66 height 82
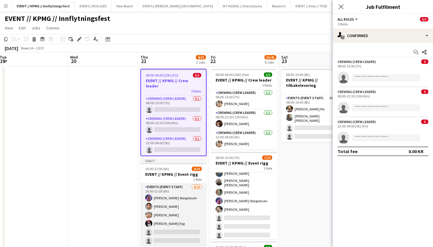
click at [173, 203] on app-card-role "Events (Event Staff) 4/10 16:00-22:00 (6h) Fredrikke Tynning-Bergestuen Ulrik E…" at bounding box center [173, 232] width 66 height 97
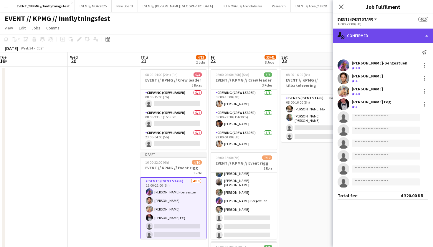
click at [382, 34] on div "single-neutral-actions-check-2 Confirmed" at bounding box center [383, 36] width 100 height 14
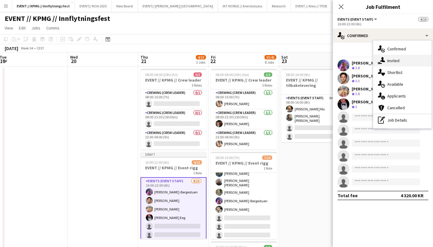
click at [401, 58] on div "single-neutral-actions-share-1 Invited" at bounding box center [402, 61] width 58 height 12
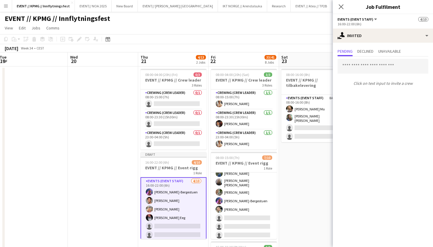
click at [173, 233] on app-card-role "Events (Event Staff) 4/10 16:00-22:00 (6h) Fredrikke Tynning-Bergestuen Ulrik E…" at bounding box center [173, 226] width 66 height 98
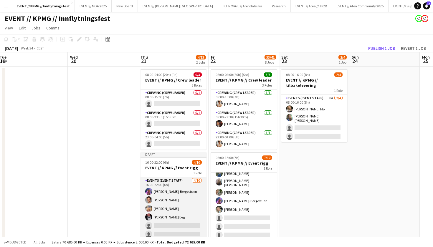
click at [181, 219] on app-card-role "Events (Event Staff) 4/10 16:00-22:00 (6h) Fredrikke Tynning-Bergestuen Ulrik E…" at bounding box center [173, 225] width 66 height 97
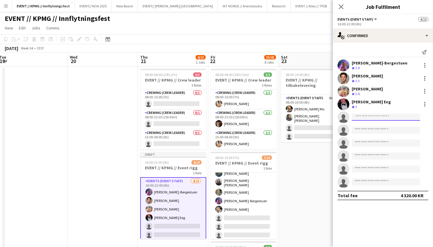
click at [362, 114] on input at bounding box center [385, 117] width 68 height 7
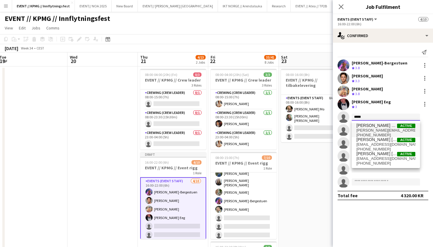
type input "*****"
click at [385, 128] on span "marte.jensenmo@outlook.com" at bounding box center [385, 130] width 59 height 5
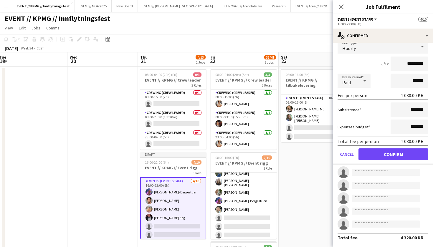
scroll to position [92, 0]
click at [391, 156] on button "Confirm" at bounding box center [393, 154] width 70 height 12
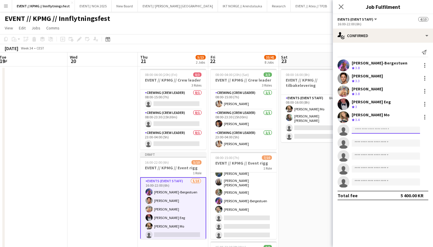
click at [369, 129] on input at bounding box center [385, 130] width 68 height 7
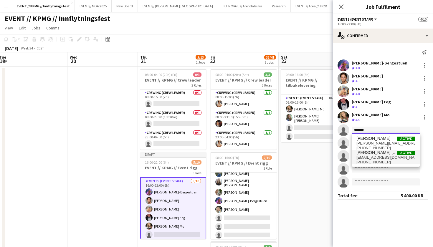
type input "*******"
click at [374, 161] on span "+4791991215" at bounding box center [385, 162] width 59 height 5
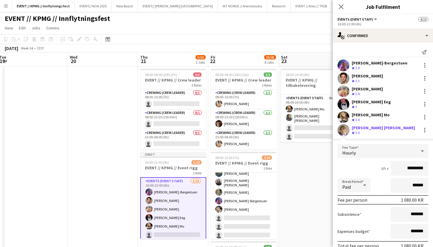
scroll to position [53, 0]
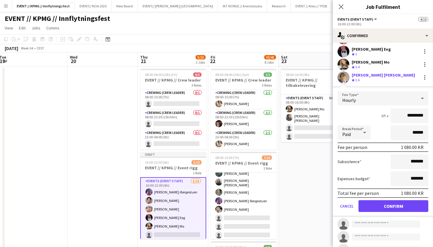
click at [392, 207] on button "Confirm" at bounding box center [393, 206] width 70 height 12
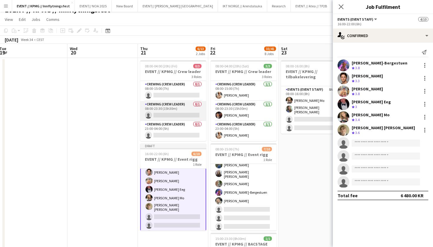
scroll to position [8, 0]
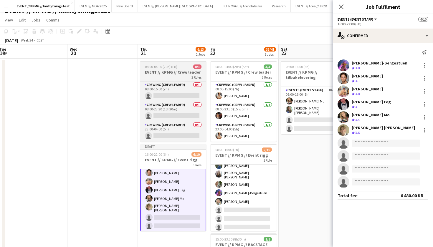
click at [173, 72] on h3 "EVENT // KPMG // Crew leader" at bounding box center [173, 71] width 66 height 5
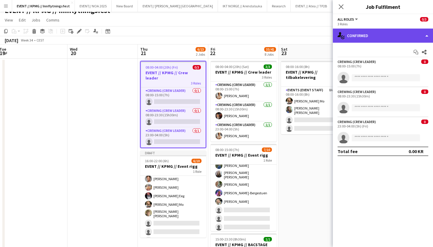
click at [373, 38] on div "single-neutral-actions-check-2 Confirmed" at bounding box center [383, 36] width 100 height 14
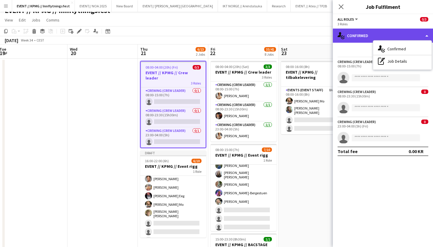
click at [375, 35] on div "single-neutral-actions-check-2 Confirmed" at bounding box center [383, 36] width 100 height 14
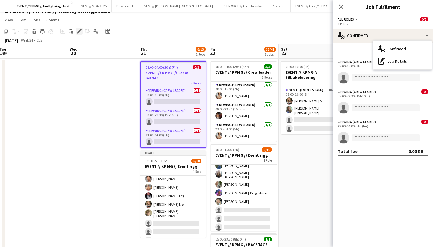
click at [79, 31] on icon at bounding box center [78, 31] width 3 height 3
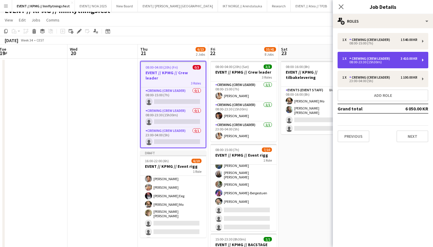
click at [411, 56] on div "1 x Crewing (Crew Leader) 3 410.00 KR 08:00-23:30 (15h30m)" at bounding box center [382, 60] width 91 height 16
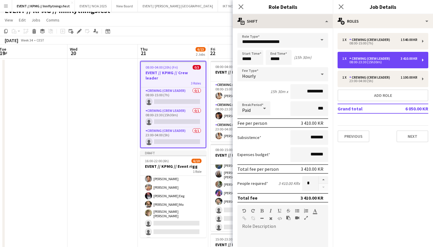
scroll to position [0, 0]
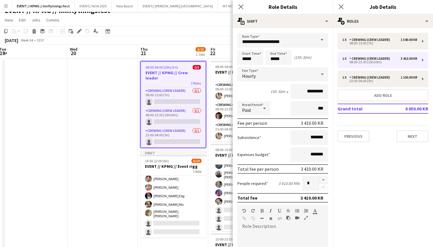
click at [324, 36] on span at bounding box center [321, 40] width 12 height 14
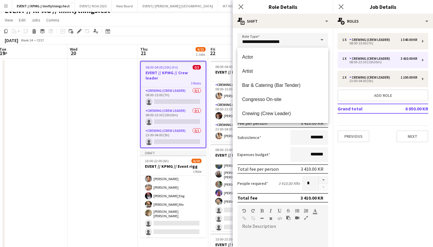
click at [321, 38] on span at bounding box center [321, 40] width 12 height 14
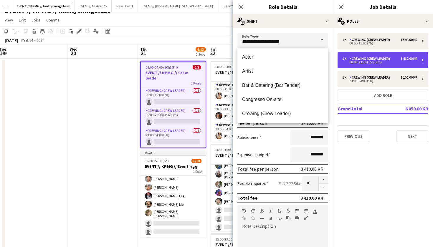
click at [423, 59] on div "1 x Crewing (Crew Leader) 3 410.00 KR 08:00-23:30 (15h30m)" at bounding box center [382, 60] width 91 height 16
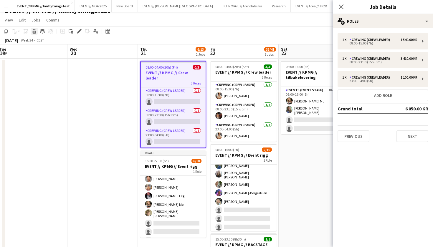
click at [35, 30] on icon "Delete" at bounding box center [34, 31] width 5 height 5
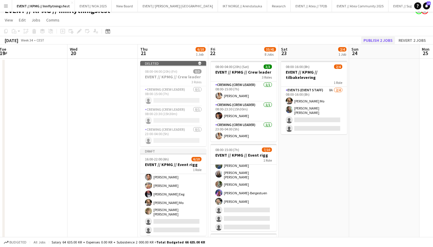
click at [377, 39] on button "Publish 2 jobs" at bounding box center [378, 40] width 34 height 8
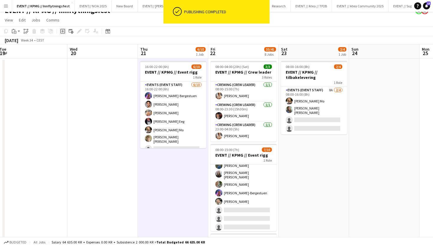
click at [64, 32] on icon "Add job" at bounding box center [62, 31] width 5 height 5
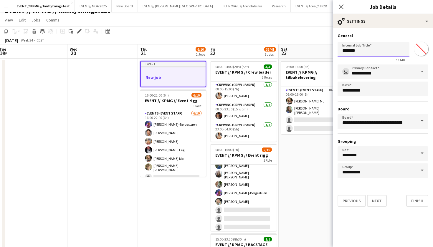
click at [369, 52] on input "*******" at bounding box center [373, 49] width 72 height 15
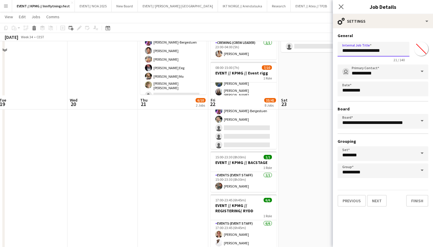
scroll to position [144, 0]
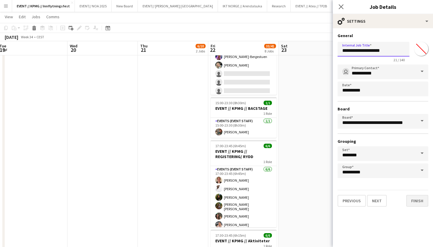
type input "**********"
click at [421, 200] on button "Finish" at bounding box center [417, 201] width 22 height 12
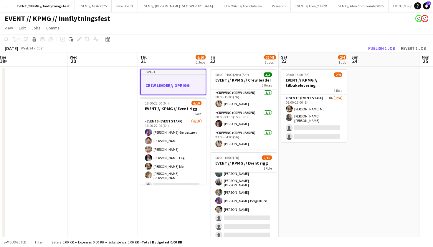
scroll to position [0, 0]
click at [140, 77] on app-job-card "Draft CREW LEADER// OPRIGG" at bounding box center [173, 82] width 66 height 26
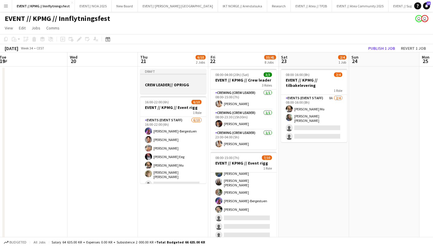
click at [165, 75] on app-job-card "Draft CREW LEADER// OPRIGG" at bounding box center [173, 81] width 66 height 25
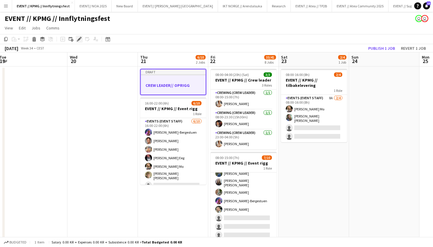
click at [77, 40] on icon "Edit" at bounding box center [79, 39] width 5 height 5
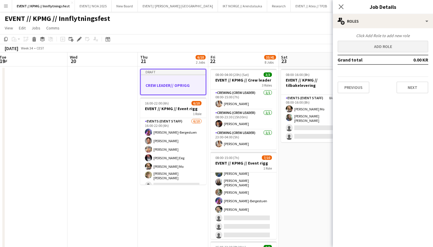
click at [396, 47] on button "Add role" at bounding box center [382, 47] width 91 height 12
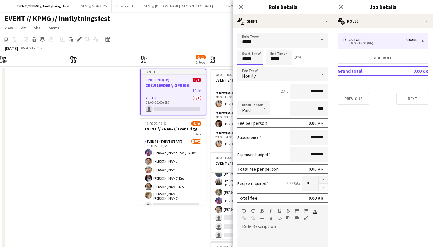
click at [245, 59] on input "*****" at bounding box center [250, 57] width 26 height 15
type input "*****"
click at [274, 61] on input "*****" at bounding box center [278, 57] width 26 height 15
type input "*****"
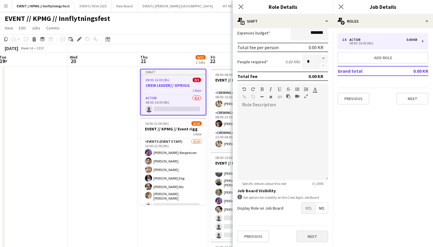
scroll to position [122, 0]
click at [313, 240] on button "Next" at bounding box center [312, 236] width 32 height 12
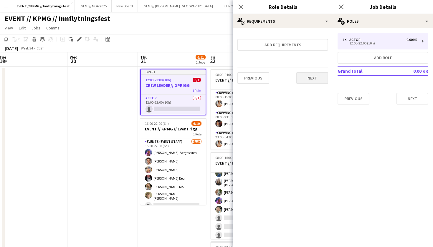
click at [309, 76] on button "Next" at bounding box center [312, 78] width 32 height 12
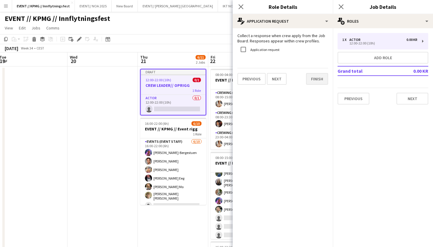
click at [314, 78] on button "Finish" at bounding box center [317, 79] width 22 height 12
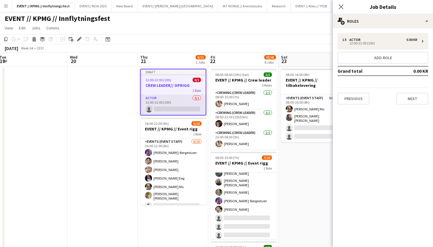
click at [172, 103] on app-card-role "Actor 0/1 12:00-22:00 (10h) single-neutral-actions" at bounding box center [173, 105] width 65 height 20
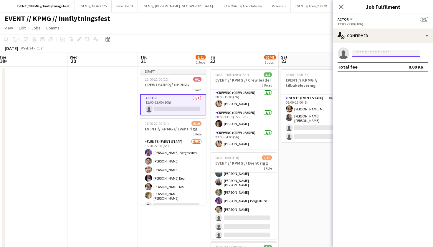
click at [389, 56] on input at bounding box center [385, 53] width 68 height 7
type input "*****"
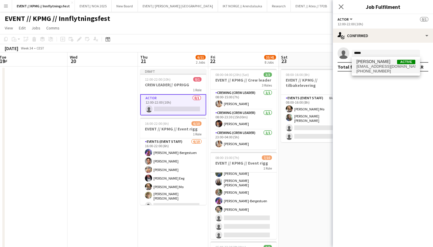
click at [391, 68] on span "alban_idrizi@hotmail.com" at bounding box center [385, 66] width 59 height 5
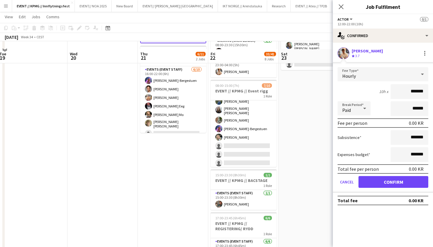
scroll to position [79, 0]
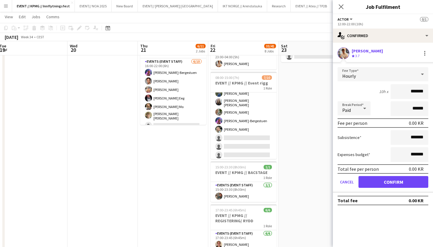
click at [388, 179] on button "Confirm" at bounding box center [393, 182] width 70 height 12
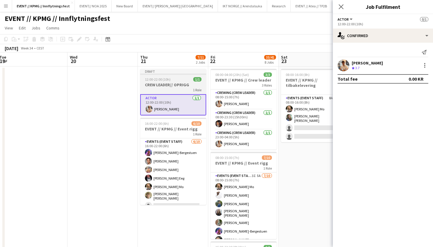
scroll to position [0, 0]
click at [162, 102] on app-card-role "Actor 1/1 12:00-22:00 (10h) Alban Idrizi" at bounding box center [173, 104] width 66 height 21
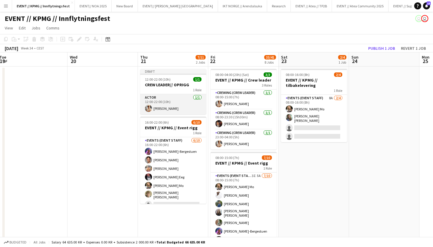
click at [169, 97] on app-card-role "Actor 1/1 12:00-22:00 (10h) Alban Idrizi" at bounding box center [173, 104] width 66 height 20
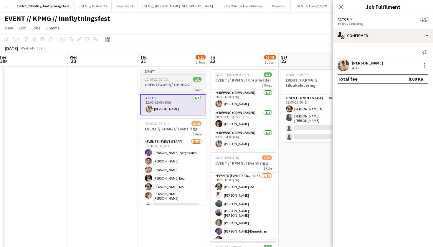
click at [164, 84] on h3 "CREW LEADER// OPRIGG" at bounding box center [173, 84] width 66 height 5
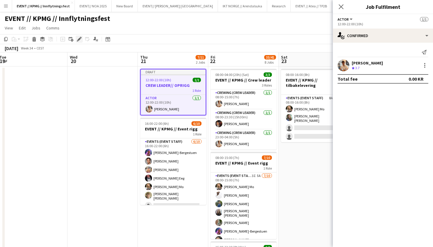
click at [81, 39] on icon "Edit" at bounding box center [79, 39] width 5 height 5
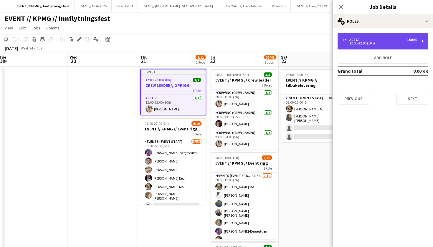
click at [387, 43] on div "12:00-22:00 (10h)" at bounding box center [379, 43] width 75 height 3
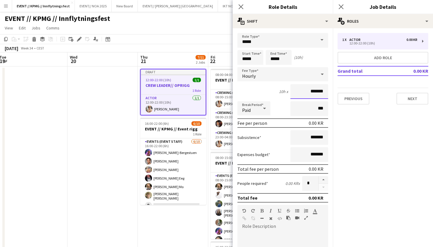
click at [310, 89] on input "*******" at bounding box center [309, 91] width 38 height 15
type input "****"
type input "******"
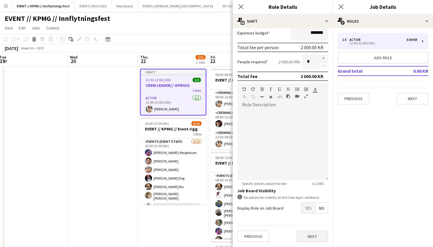
scroll to position [122, 0]
click at [312, 235] on button "Next" at bounding box center [312, 236] width 32 height 12
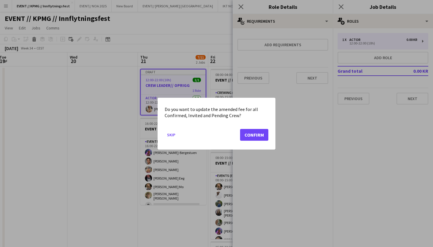
click at [257, 134] on button "Confirm" at bounding box center [254, 135] width 28 height 12
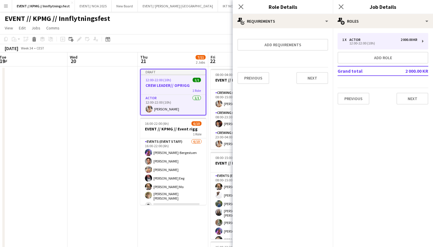
click at [313, 88] on div "Previous Next" at bounding box center [282, 77] width 91 height 21
click at [315, 80] on button "Next" at bounding box center [312, 78] width 32 height 12
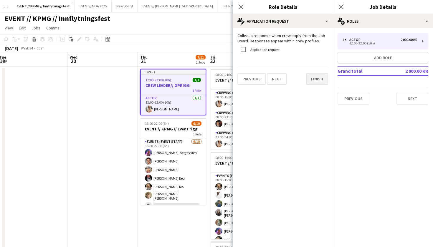
click at [319, 79] on button "Finish" at bounding box center [317, 79] width 22 height 12
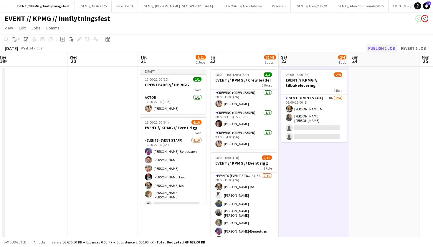
click at [379, 47] on button "Publish 1 job" at bounding box center [381, 48] width 31 height 8
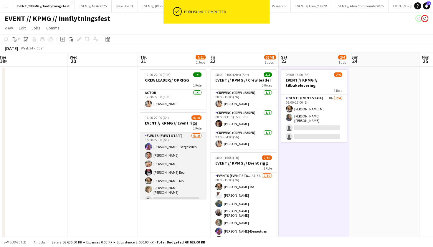
click at [171, 157] on app-card-role "Events (Event Staff) 6/10 16:00-22:00 (6h) Fredrikke Tynning-Bergestuen Ulrik E…" at bounding box center [173, 181] width 66 height 99
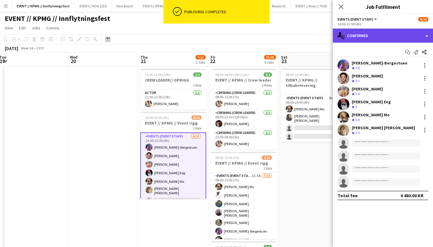
click at [366, 40] on div "single-neutral-actions-check-2 Confirmed" at bounding box center [383, 36] width 100 height 14
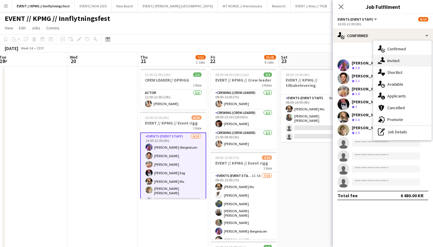
click at [399, 62] on div "single-neutral-actions-share-1 Invited" at bounding box center [402, 61] width 58 height 12
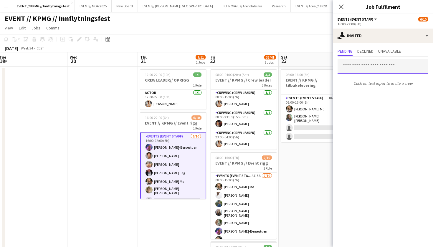
click at [381, 72] on input "text" at bounding box center [382, 66] width 91 height 15
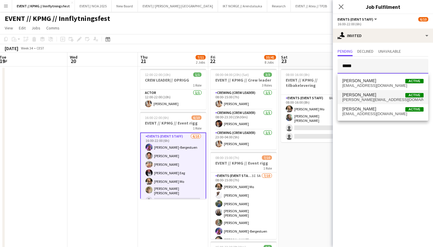
type input "*****"
click at [382, 102] on mat-option "Julia Iversen Active julia.iversen2005@outlook.com" at bounding box center [382, 97] width 91 height 14
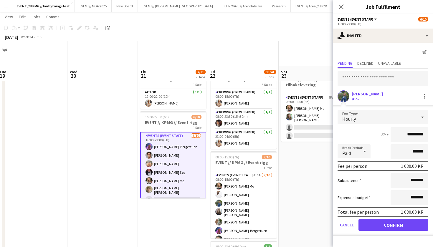
scroll to position [38, 0]
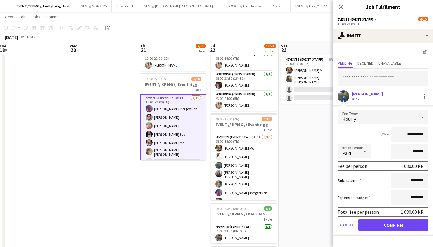
click at [387, 223] on button "Confirm" at bounding box center [393, 225] width 70 height 12
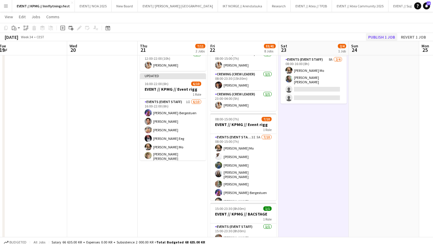
click at [387, 40] on button "Publish 1 job" at bounding box center [381, 37] width 31 height 8
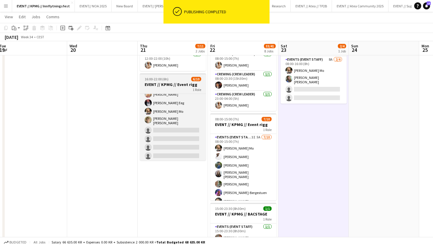
click at [161, 126] on app-card-role "Events (Event Staff) 1I 6/10 16:00-22:00 (6h) Fredrikke Tynning-Bergestuen Ulri…" at bounding box center [173, 112] width 66 height 99
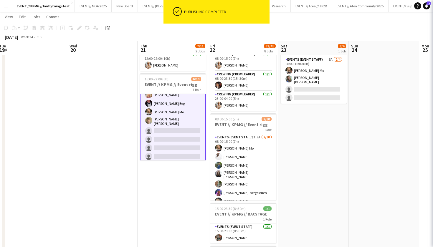
scroll to position [31, 0]
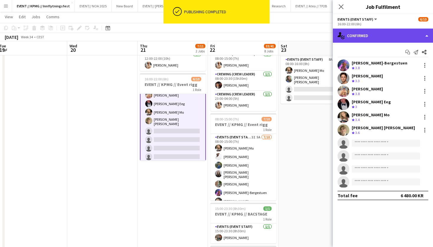
click at [375, 39] on div "single-neutral-actions-check-2 Confirmed" at bounding box center [383, 36] width 100 height 14
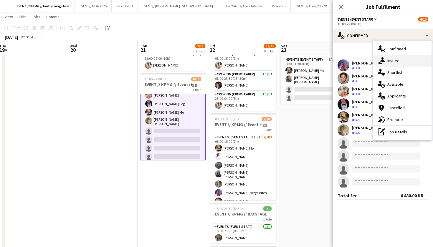
click at [390, 60] on div "single-neutral-actions-share-1 Invited" at bounding box center [402, 61] width 58 height 12
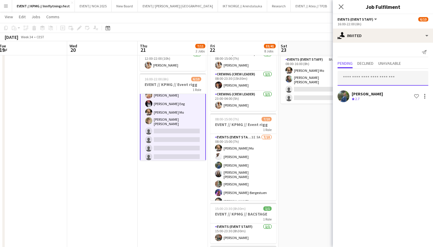
click at [377, 82] on input "text" at bounding box center [382, 78] width 91 height 15
type input "*"
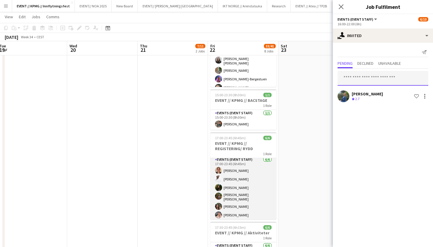
scroll to position [1, 0]
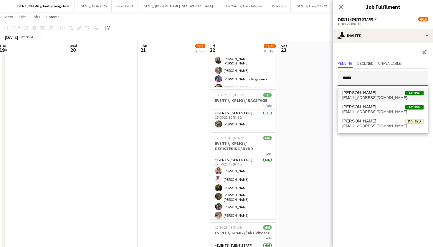
type input "*****"
click at [386, 96] on span "lotteneteland@gmail.com" at bounding box center [382, 97] width 81 height 5
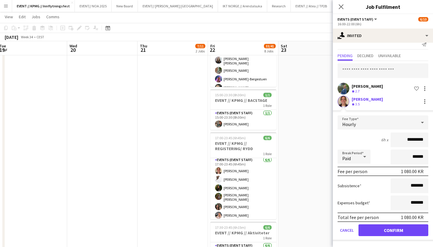
scroll to position [8, 0]
click at [386, 238] on form "Fee Type Hourly 6h x ********* Break Period Paid ****** Fee per person 1 080.00…" at bounding box center [383, 178] width 100 height 126
click at [389, 232] on button "Confirm" at bounding box center [393, 230] width 70 height 12
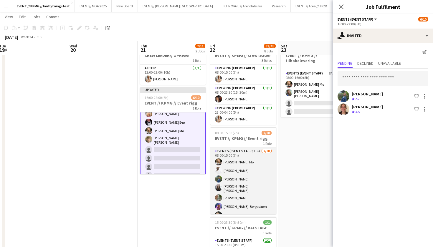
scroll to position [20, 0]
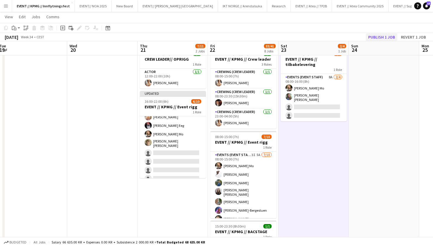
click at [386, 36] on button "Publish 1 job" at bounding box center [381, 37] width 31 height 8
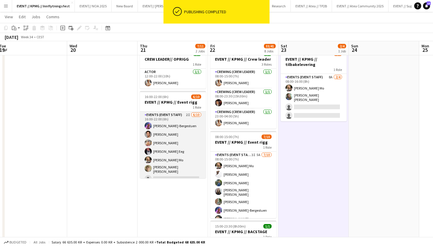
scroll to position [0, 0]
click at [168, 149] on app-card-role "Events (Event Staff) 2I 6/10 16:00-22:00 (6h) Fredrikke Tynning-Bergestuen Ulri…" at bounding box center [173, 161] width 66 height 99
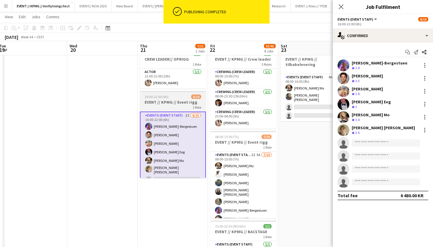
click at [175, 105] on div "1 Role" at bounding box center [173, 107] width 66 height 5
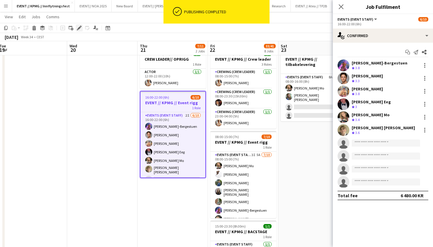
click at [80, 28] on icon "Edit" at bounding box center [79, 28] width 5 height 5
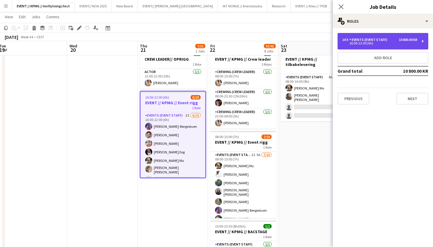
click at [387, 35] on div "10 x Events (Event Staff) 10 800.00 KR 16:00-22:00 (6h)" at bounding box center [382, 41] width 91 height 16
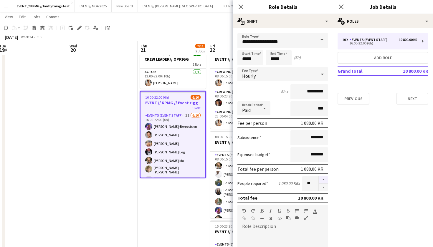
click at [324, 179] on button "button" at bounding box center [322, 180] width 9 height 8
click at [323, 187] on button "button" at bounding box center [322, 187] width 9 height 7
type input "*"
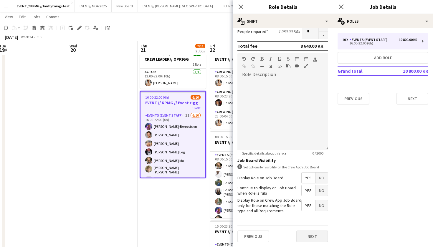
scroll to position [152, 0]
click at [314, 231] on button "Next" at bounding box center [312, 236] width 32 height 12
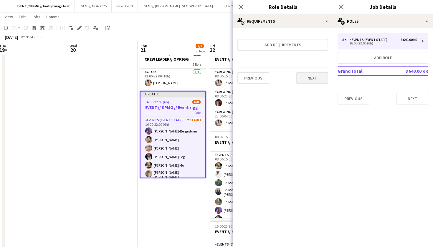
click at [313, 76] on button "Next" at bounding box center [312, 78] width 32 height 12
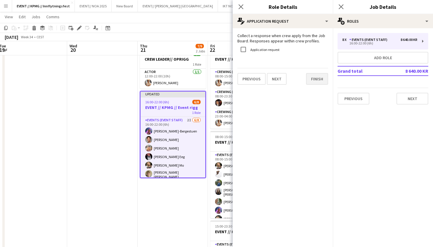
click at [320, 79] on button "Finish" at bounding box center [317, 79] width 22 height 12
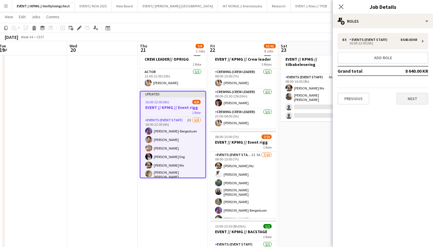
click at [409, 99] on button "Next" at bounding box center [412, 99] width 32 height 12
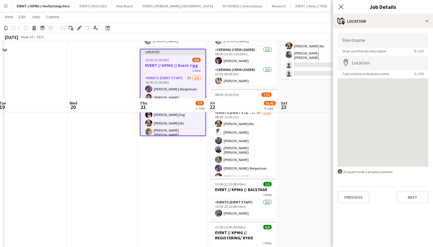
scroll to position [131, 0]
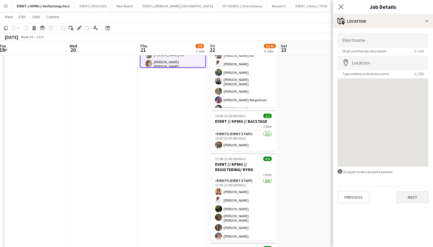
click at [414, 199] on button "Next" at bounding box center [412, 197] width 32 height 12
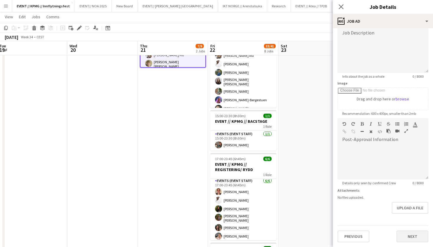
scroll to position [44, 0]
click at [412, 236] on button "Next" at bounding box center [412, 236] width 32 height 12
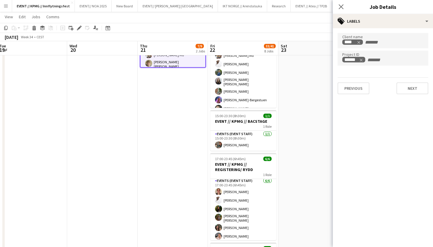
click at [406, 95] on div "Client name **** Project ID ****** Previous Next" at bounding box center [383, 63] width 100 height 71
click at [409, 93] on button "Next" at bounding box center [412, 88] width 32 height 12
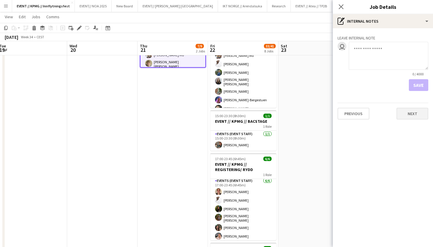
click at [413, 116] on button "Next" at bounding box center [412, 114] width 32 height 12
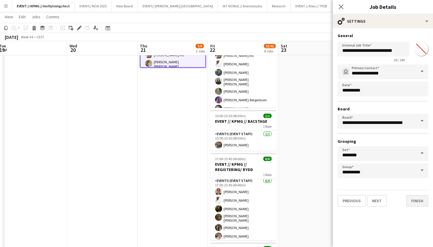
click at [413, 199] on button "Finish" at bounding box center [417, 201] width 22 height 12
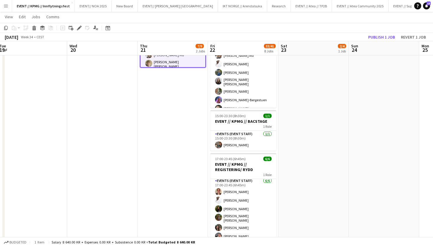
click at [337, 156] on app-date-cell "08:00-16:00 (8h) 2/4 EVENT // KPMG // tilbakelevering 1 Role Events (Event Staf…" at bounding box center [313, 250] width 70 height 630
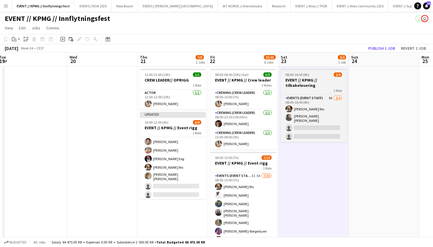
scroll to position [18, 0]
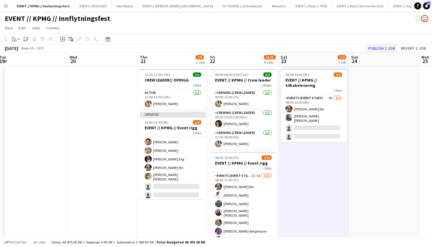
click at [388, 45] on button "Publish 1 job" at bounding box center [381, 48] width 31 height 8
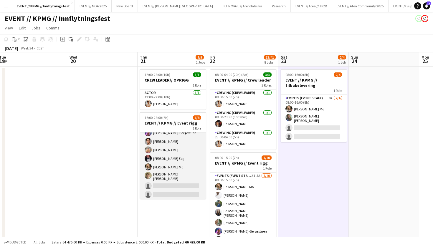
scroll to position [13, 0]
click at [157, 192] on app-card-role "Events (Event Staff) 2I 6/8 16:00-22:00 (6h) Fredrikke Tynning-Bergestuen Ulrik…" at bounding box center [173, 160] width 66 height 82
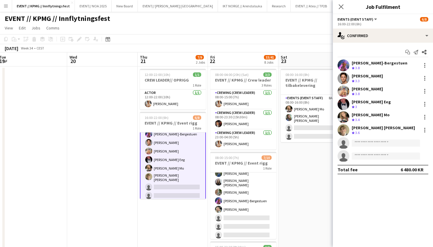
scroll to position [1, 0]
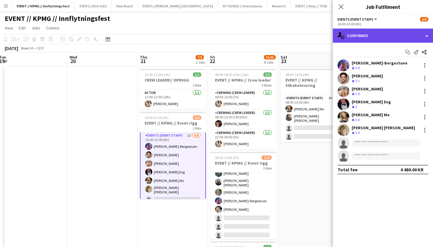
click at [406, 41] on div "single-neutral-actions-check-2 Confirmed" at bounding box center [383, 36] width 100 height 14
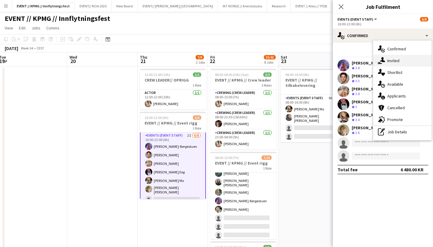
click at [408, 60] on div "single-neutral-actions-share-1 Invited" at bounding box center [402, 61] width 58 height 12
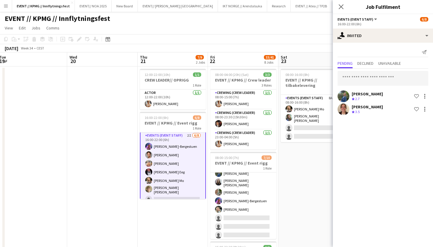
click at [378, 91] on div "Julia Iversen Crew rating 2.7 Shortlist crew" at bounding box center [383, 96] width 100 height 12
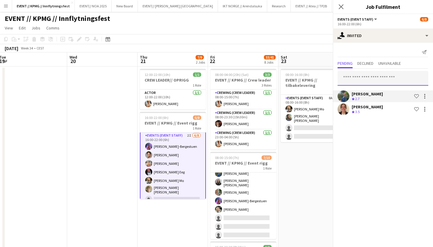
click at [381, 80] on input "text" at bounding box center [382, 78] width 91 height 15
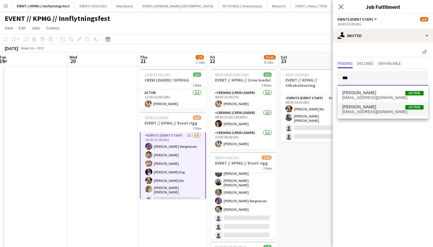
type input "***"
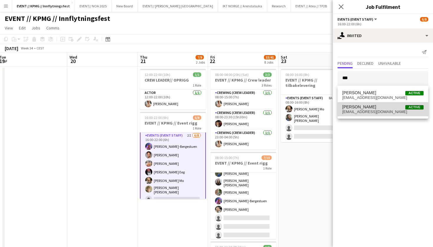
click at [370, 110] on span "oda_hansson@hotmail.com" at bounding box center [382, 111] width 81 height 5
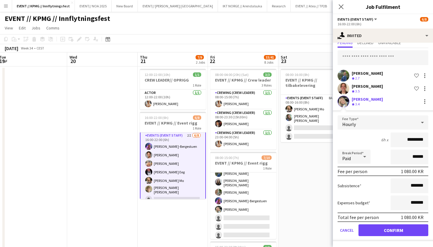
scroll to position [21, 0]
click at [386, 235] on button "Confirm" at bounding box center [393, 230] width 70 height 12
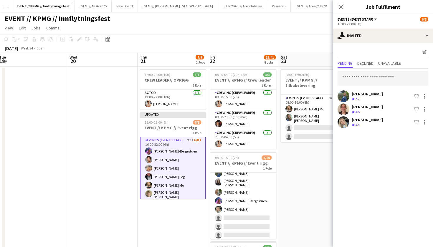
scroll to position [0, 0]
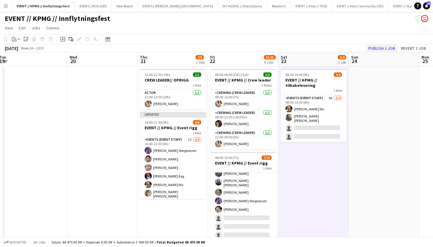
click at [385, 50] on button "Publish 1 job" at bounding box center [381, 48] width 31 height 8
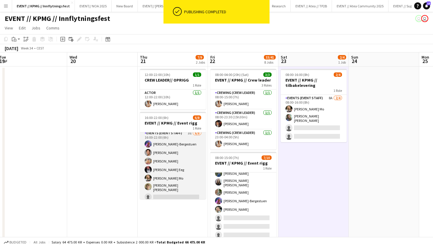
scroll to position [3, 0]
click at [175, 185] on app-card-role "Events (Event Staff) 3I 6/8 16:00-22:00 (6h) Fredrikke Tynning-Bergestuen Ulrik…" at bounding box center [173, 170] width 66 height 82
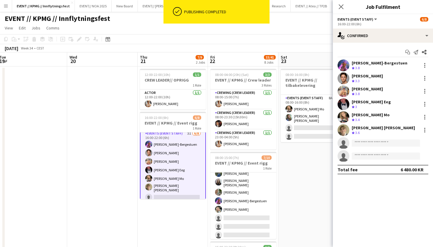
click at [370, 27] on app-options-switcher "Events (Event Staff) All roles Events (Event Staff) 6/8 16:00-22:00 (6h)" at bounding box center [383, 21] width 100 height 14
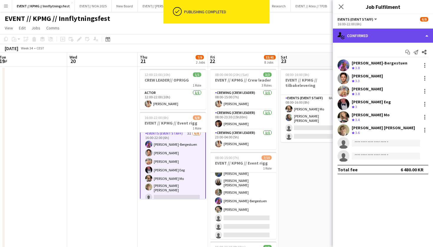
click at [370, 31] on div "single-neutral-actions-check-2 Confirmed" at bounding box center [383, 36] width 100 height 14
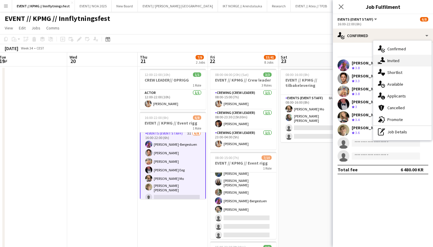
click at [399, 60] on div "single-neutral-actions-share-1 Invited" at bounding box center [402, 61] width 58 height 12
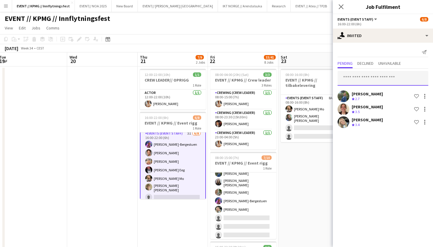
click at [366, 81] on input "text" at bounding box center [382, 78] width 91 height 15
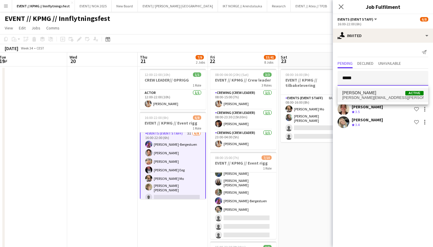
type input "*****"
click at [367, 93] on span "[PERSON_NAME]" at bounding box center [359, 92] width 34 height 5
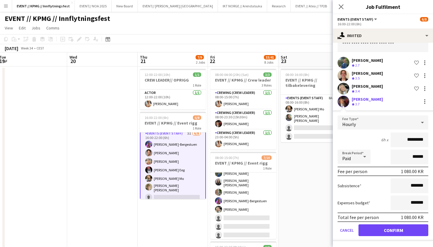
scroll to position [34, 0]
click at [401, 229] on button "Confirm" at bounding box center [393, 230] width 70 height 12
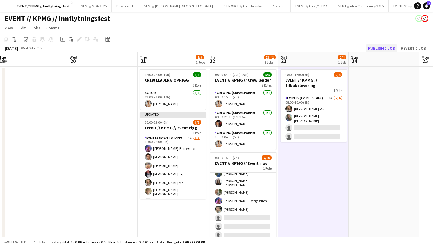
click at [388, 46] on button "Publish 1 job" at bounding box center [381, 48] width 31 height 8
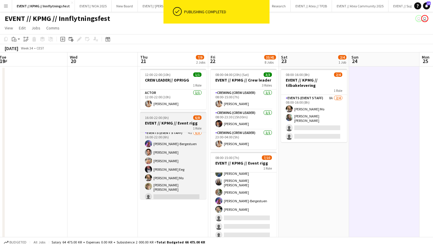
click at [184, 121] on h3 "EVENT // KPMG // Event rigg" at bounding box center [173, 122] width 66 height 5
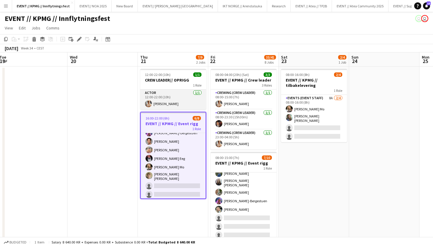
scroll to position [0, 0]
click at [181, 81] on h3 "CREW LEADER// OPRIGG" at bounding box center [173, 79] width 66 height 5
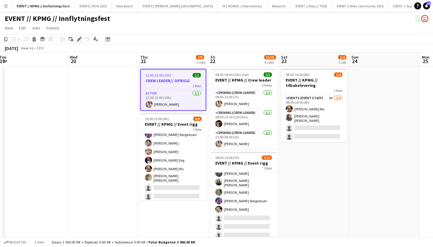
click at [81, 39] on icon "Edit" at bounding box center [79, 39] width 5 height 5
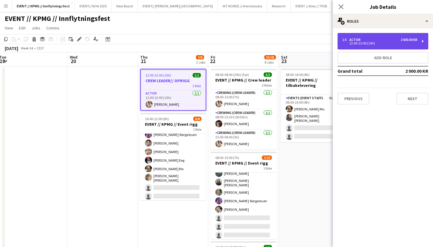
click at [384, 39] on div "1 x Actor 2 000.00 KR" at bounding box center [379, 40] width 75 height 4
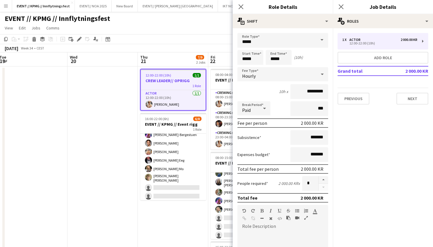
click at [174, 81] on h3 "CREW LEADER// OPRIGG" at bounding box center [173, 80] width 65 height 5
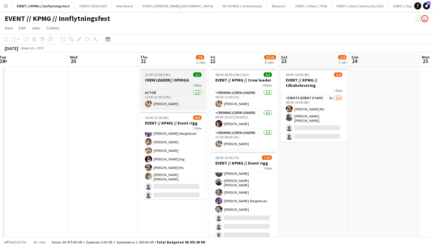
click at [180, 76] on div "12:00-22:00 (10h) 1/1" at bounding box center [173, 74] width 66 height 4
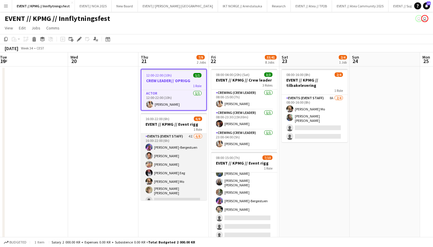
scroll to position [0, 0]
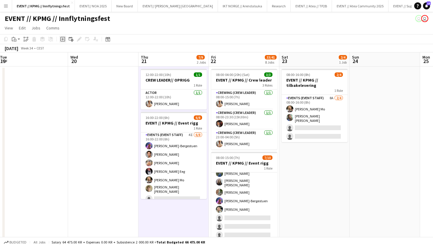
click at [64, 37] on icon at bounding box center [62, 39] width 5 height 5
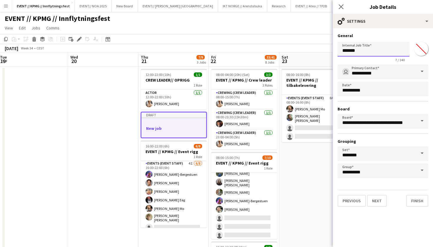
click at [386, 49] on input "*******" at bounding box center [373, 49] width 72 height 15
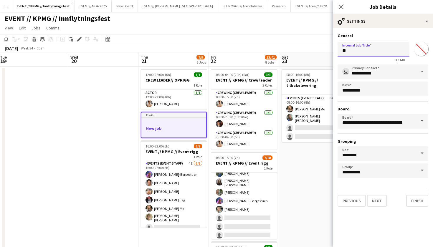
type input "*"
type input "**********"
click at [418, 206] on button "Finish" at bounding box center [417, 201] width 22 height 12
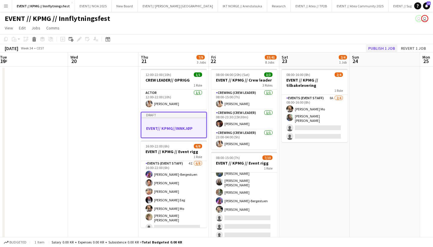
click at [384, 49] on button "Publish 1 job" at bounding box center [381, 48] width 31 height 8
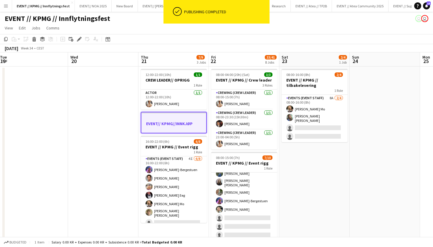
click at [161, 116] on div at bounding box center [173, 118] width 65 height 4
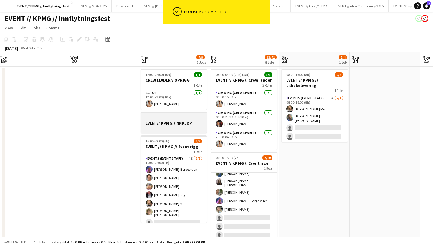
click at [164, 116] on div at bounding box center [174, 117] width 66 height 4
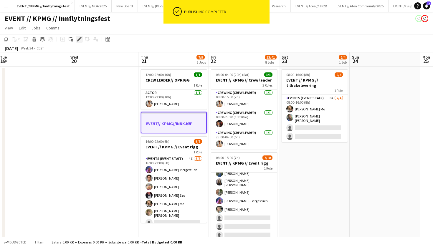
click at [80, 37] on icon "Edit" at bounding box center [79, 39] width 5 height 5
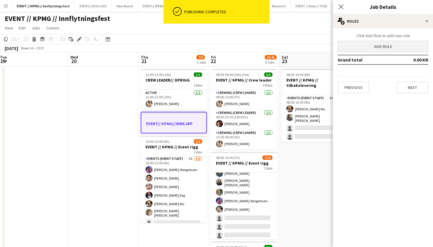
click at [377, 51] on button "Add role" at bounding box center [382, 47] width 91 height 12
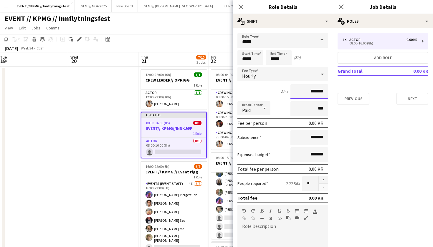
click at [310, 92] on input "*******" at bounding box center [309, 91] width 38 height 15
type input "****"
type input "******"
click at [247, 59] on input "*****" at bounding box center [250, 57] width 26 height 15
type input "*****"
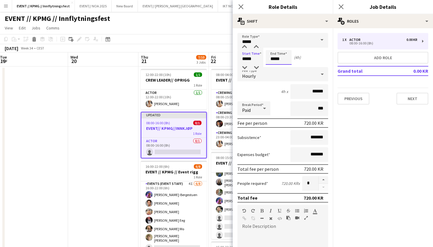
click at [274, 58] on input "*****" at bounding box center [278, 57] width 26 height 15
click at [280, 57] on input "*****" at bounding box center [278, 57] width 26 height 15
click at [274, 57] on input "*****" at bounding box center [278, 57] width 26 height 15
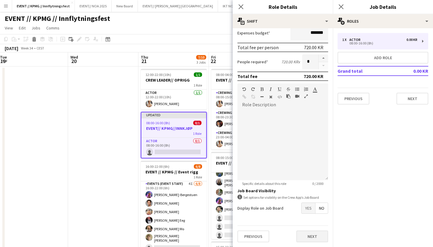
scroll to position [122, 0]
click at [315, 234] on button "Next" at bounding box center [312, 236] width 32 height 12
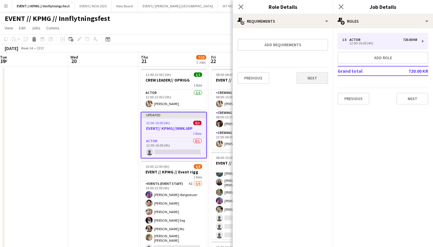
click at [318, 73] on button "Next" at bounding box center [312, 78] width 32 height 12
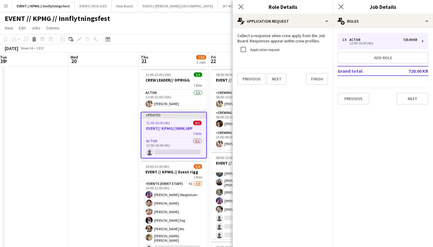
click at [167, 129] on h3 "EVENT// KPMG//INNKJØP" at bounding box center [173, 128] width 65 height 5
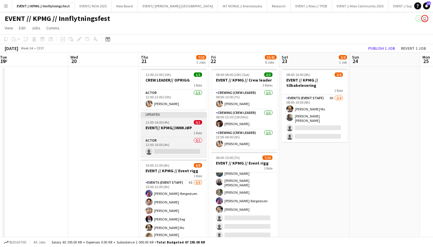
click at [172, 113] on div "Updated" at bounding box center [174, 114] width 66 height 5
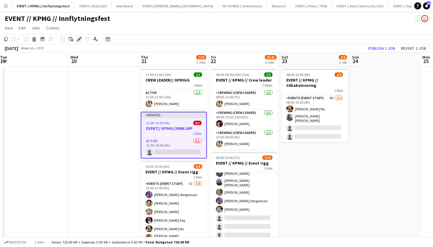
click at [79, 37] on icon "Edit" at bounding box center [79, 39] width 5 height 5
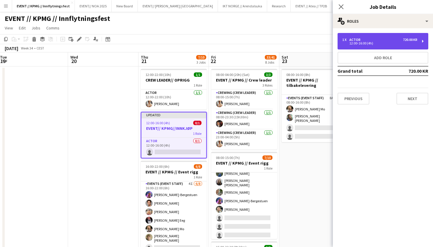
click at [355, 35] on div "1 x Actor 720.00 KR 12:00-16:00 (4h)" at bounding box center [382, 41] width 91 height 16
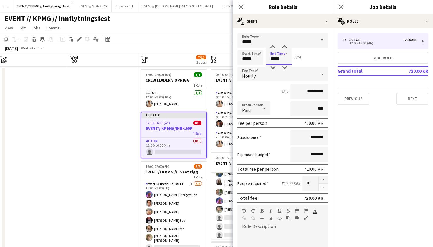
click at [274, 61] on input "*****" at bounding box center [278, 57] width 26 height 15
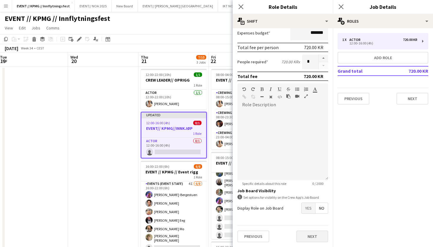
scroll to position [122, 0]
click at [308, 236] on button "Next" at bounding box center [312, 236] width 32 height 12
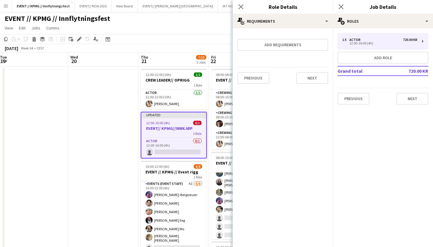
scroll to position [0, 0]
click at [320, 78] on button "Next" at bounding box center [312, 78] width 32 height 12
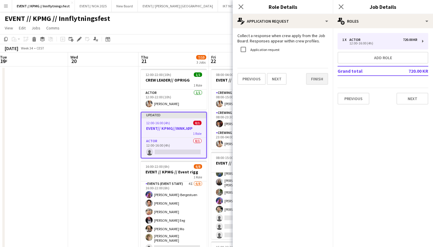
click at [322, 81] on button "Finish" at bounding box center [317, 79] width 22 height 12
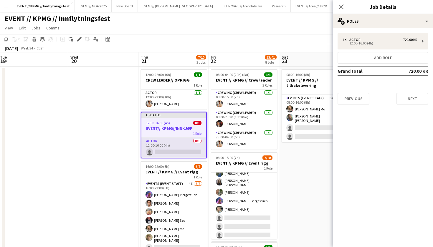
click at [180, 147] on app-card-role "Actor 0/1 12:00-16:00 (4h) single-neutral-actions" at bounding box center [173, 148] width 65 height 20
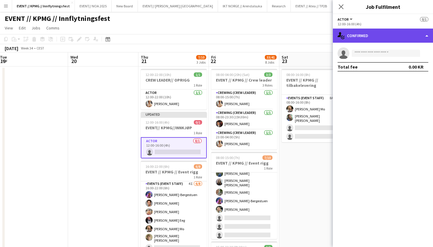
click at [371, 40] on div "single-neutral-actions-check-2 Confirmed" at bounding box center [383, 36] width 100 height 14
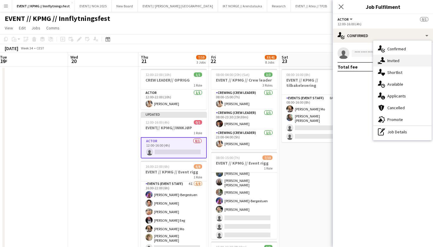
click at [391, 61] on div "single-neutral-actions-share-1 Invited" at bounding box center [402, 61] width 58 height 12
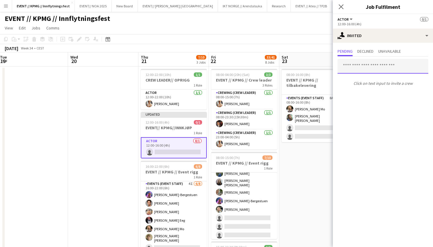
click at [375, 67] on input "text" at bounding box center [382, 66] width 91 height 15
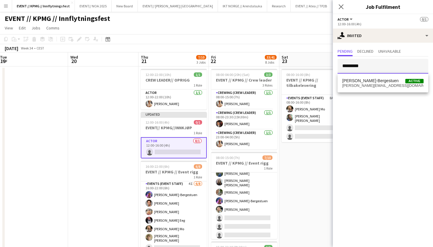
type input "*********"
drag, startPoint x: 375, startPoint y: 67, endPoint x: 384, endPoint y: 84, distance: 18.7
click at [384, 84] on span "fredrikke@bergestuen.org" at bounding box center [382, 85] width 81 height 5
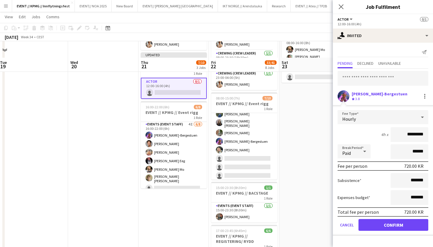
scroll to position [75, 0]
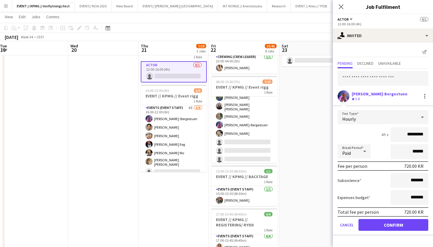
click at [384, 225] on button "Confirm" at bounding box center [393, 225] width 70 height 12
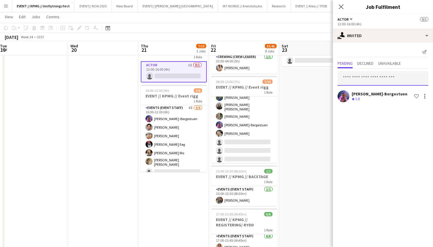
click at [369, 77] on input "text" at bounding box center [382, 78] width 91 height 15
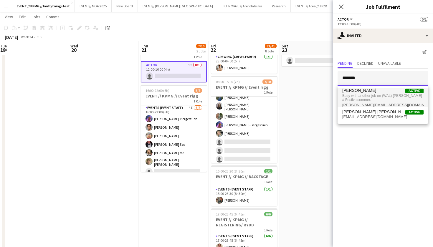
type input "*******"
click at [363, 93] on span "Busy with another job on (WAL) Hansa Borg // Festivalsommer." at bounding box center [382, 98] width 81 height 10
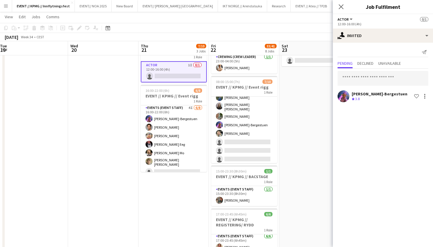
click at [363, 93] on div "[PERSON_NAME]-Bergestuen" at bounding box center [379, 93] width 56 height 5
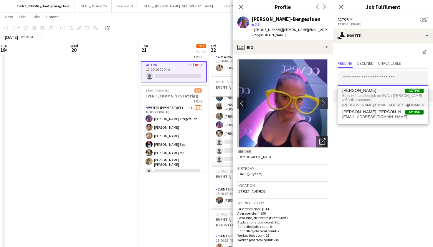
click at [363, 76] on input "text" at bounding box center [382, 78] width 91 height 15
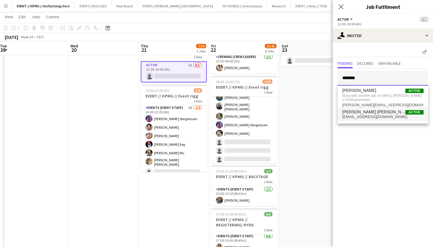
type input "*******"
click at [358, 110] on span "[PERSON_NAME] [PERSON_NAME]" at bounding box center [373, 111] width 63 height 5
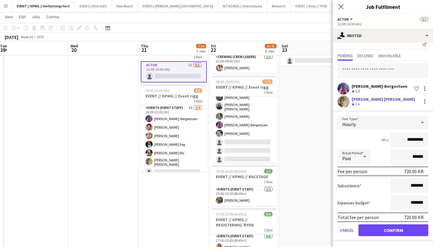
scroll to position [8, 0]
click at [398, 227] on button "Confirm" at bounding box center [393, 230] width 70 height 12
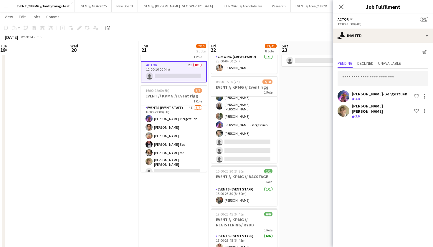
scroll to position [0, 0]
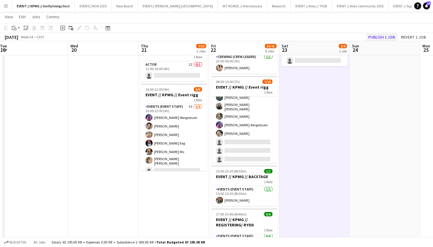
click at [385, 37] on button "Publish 1 job" at bounding box center [381, 37] width 31 height 8
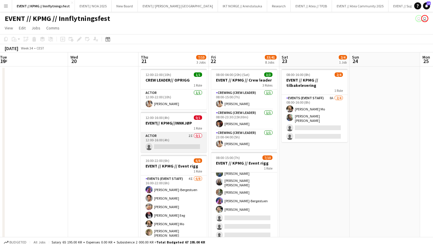
click at [185, 136] on app-card-role "Actor 2I 0/1 12:00-16:00 (4h) single-neutral-actions" at bounding box center [174, 142] width 66 height 20
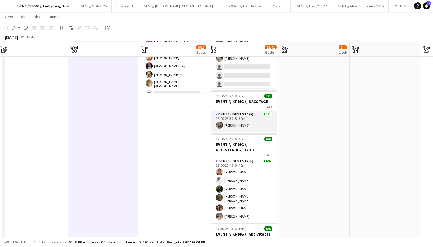
scroll to position [152, 0]
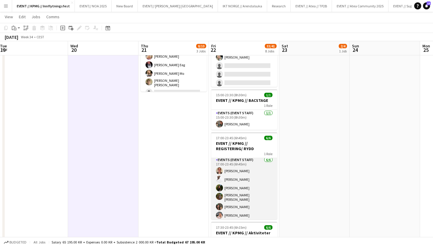
click at [242, 205] on app-card-role "Events (Event Staff) 6/6 17:00-23:45 (6h45m) Lotte Haugan Elias Stenvadet Glori…" at bounding box center [244, 189] width 66 height 64
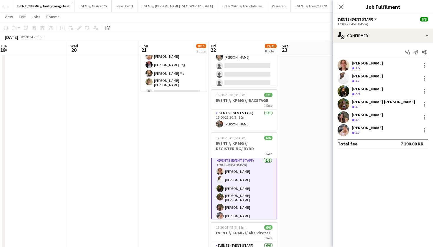
click at [372, 64] on div "[PERSON_NAME]" at bounding box center [366, 62] width 31 height 5
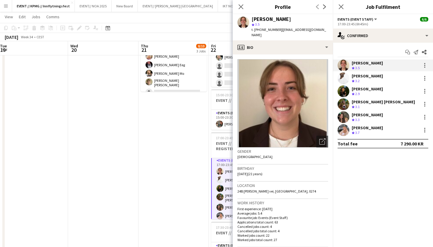
click at [283, 19] on div "[PERSON_NAME]" at bounding box center [289, 18] width 77 height 5
drag, startPoint x: 287, startPoint y: 19, endPoint x: 252, endPoint y: 19, distance: 34.7
click at [252, 19] on div "[PERSON_NAME]" at bounding box center [289, 18] width 77 height 5
copy div "[PERSON_NAME]"
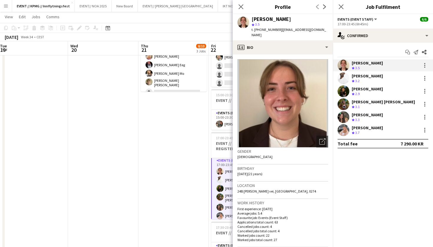
click at [376, 78] on div "[PERSON_NAME]" at bounding box center [366, 75] width 31 height 5
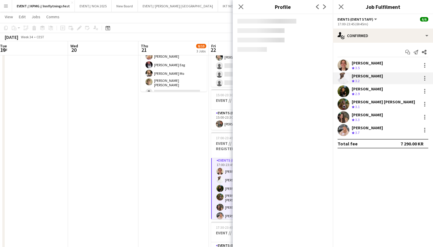
click at [370, 89] on div "[PERSON_NAME]" at bounding box center [366, 88] width 31 height 5
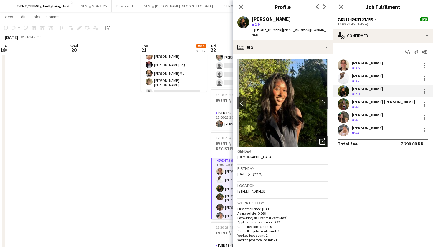
drag, startPoint x: 298, startPoint y: 19, endPoint x: 249, endPoint y: 19, distance: 49.1
click at [249, 19] on div "Gloria Bizimana star 2.9 t. +4791252660 | gloria_bizimana@yahoo.com" at bounding box center [283, 27] width 100 height 26
copy div "[PERSON_NAME]"
click at [388, 105] on div "Sarah Elise Getaz Crew rating 3.1" at bounding box center [383, 104] width 100 height 12
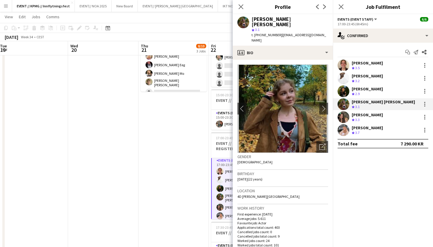
drag, startPoint x: 296, startPoint y: 18, endPoint x: 245, endPoint y: 17, distance: 50.6
click at [245, 17] on div "Sarah Elise Getaz star 3.1 t. +4798163228 | sarahelisegetaz@gmail.com" at bounding box center [283, 29] width 100 height 31
copy div "[PERSON_NAME] [PERSON_NAME]"
click at [371, 119] on div "Crew rating 3.3" at bounding box center [366, 119] width 31 height 5
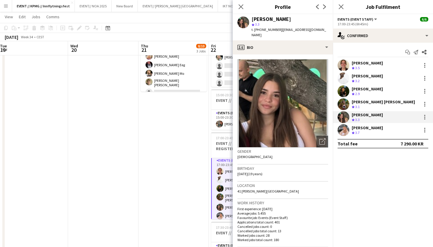
drag, startPoint x: 284, startPoint y: 19, endPoint x: 252, endPoint y: 19, distance: 32.1
click at [252, 19] on div "[PERSON_NAME]" at bounding box center [289, 18] width 77 height 5
copy div "[PERSON_NAME]"
click at [361, 127] on div "[PERSON_NAME]" at bounding box center [366, 127] width 31 height 5
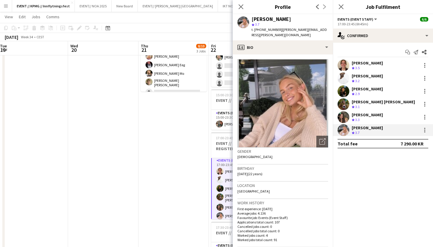
drag, startPoint x: 283, startPoint y: 19, endPoint x: 239, endPoint y: 19, distance: 44.4
click at [239, 19] on div "Lise Lockwood star 3.7 t. +4795793900 | lockwood.lise@gmail.com" at bounding box center [283, 27] width 100 height 26
copy div "[PERSON_NAME]"
click at [218, 0] on button "IKT NORGE // Arendalsuka Close" at bounding box center [242, 5] width 49 height 11
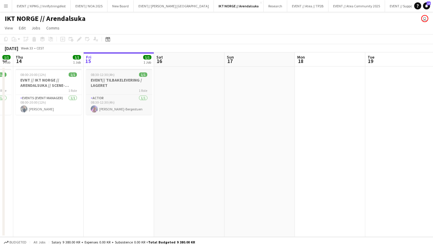
scroll to position [0, 127]
click at [42, 6] on button "EVENT // KPMG // Innflytningsfest Close" at bounding box center [41, 5] width 59 height 11
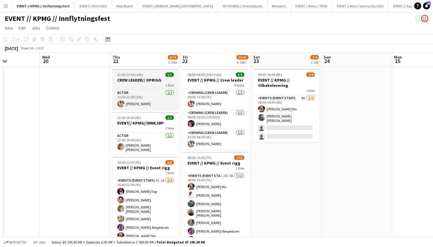
click at [153, 87] on div "1 Role" at bounding box center [145, 85] width 66 height 5
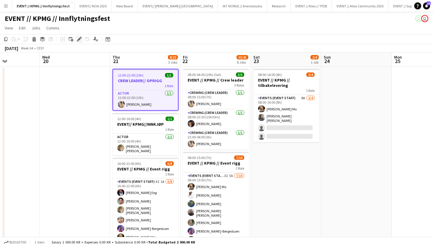
click at [79, 38] on icon "Edit" at bounding box center [79, 39] width 5 height 5
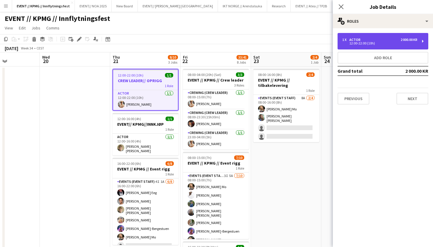
click at [354, 38] on div "Actor" at bounding box center [356, 40] width 14 height 4
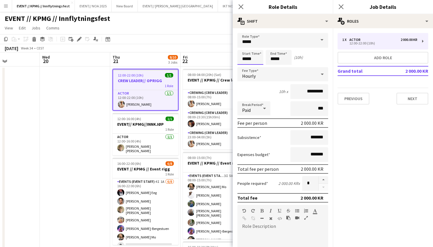
click at [247, 58] on input "*****" at bounding box center [250, 57] width 26 height 15
type input "*****"
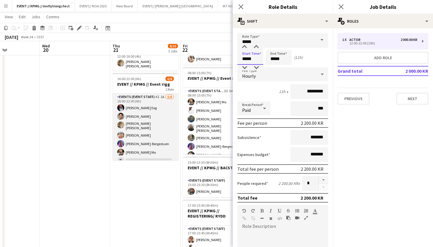
scroll to position [66, 0]
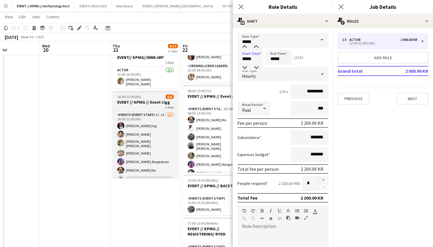
click at [153, 102] on h3 "EVENT // KPMG // Event rigg" at bounding box center [145, 101] width 66 height 5
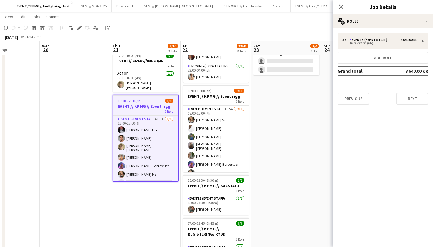
click at [157, 101] on app-job-card "16:00-22:00 (6h) 6/8 EVENT // KPMG // Event rigg 1 Role Events (Event Staff) 4I…" at bounding box center [145, 137] width 66 height 87
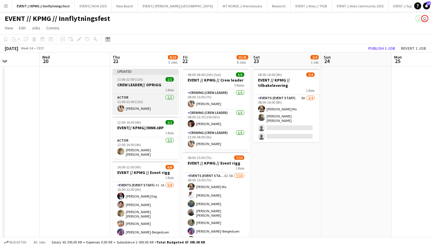
scroll to position [0, 0]
click at [146, 82] on app-job-card "Updated 11:00-22:00 (11h) 1/1 CREW LEADER// OPRIGG 1 Role Actor 1/1 11:00-22:00…" at bounding box center [145, 91] width 66 height 45
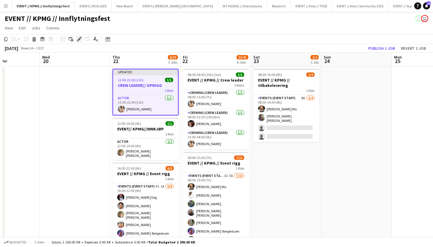
click at [78, 38] on icon "Edit" at bounding box center [79, 39] width 5 height 5
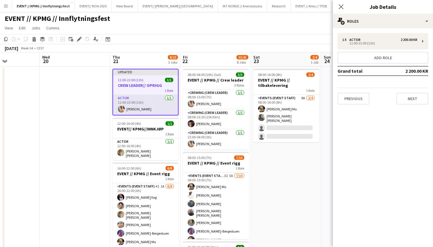
click at [113, 105] on app-card-role "Actor 1/1 11:00-22:00 (11h) Alban Idrizi" at bounding box center [145, 105] width 65 height 20
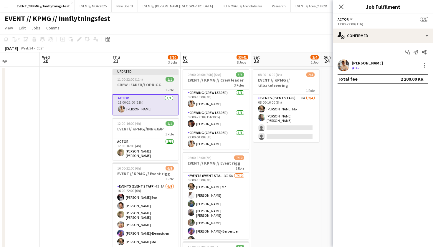
click at [152, 83] on h3 "CREW LEADER// OPRIGG" at bounding box center [145, 84] width 66 height 5
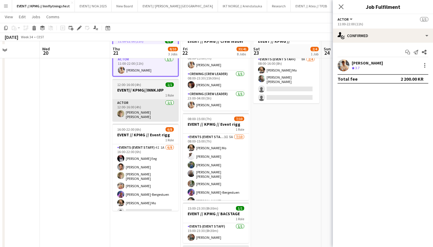
scroll to position [41, 0]
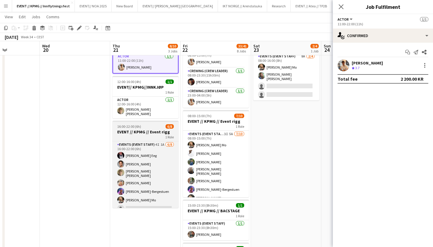
click at [138, 136] on div "1 Role" at bounding box center [145, 136] width 66 height 5
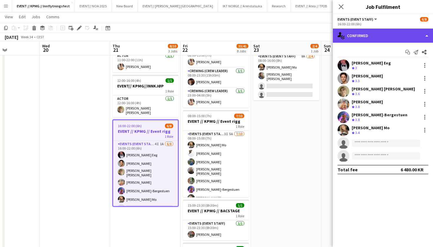
click at [362, 36] on div "single-neutral-actions-check-2 Confirmed" at bounding box center [383, 36] width 100 height 14
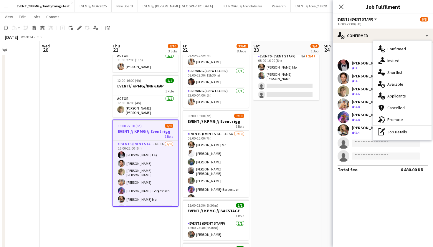
click at [141, 131] on h3 "EVENT // KPMG // Event rigg" at bounding box center [145, 131] width 65 height 5
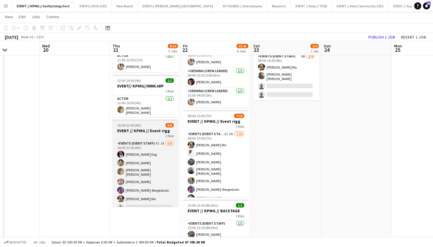
click at [144, 129] on h3 "EVENT // KPMG // Event rigg" at bounding box center [145, 130] width 66 height 5
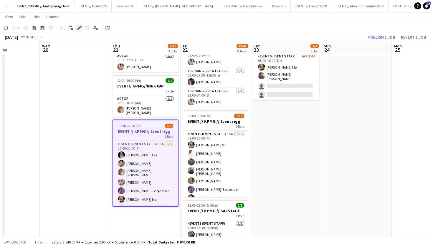
click at [78, 28] on icon at bounding box center [78, 27] width 3 height 3
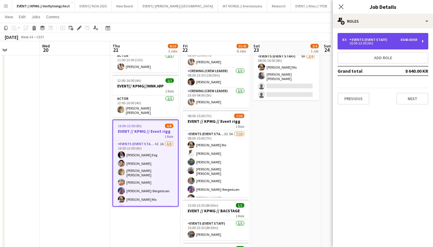
click at [400, 34] on div "8 x Events (Event Staff) 8 640.00 KR 16:00-22:00 (6h)" at bounding box center [382, 41] width 91 height 16
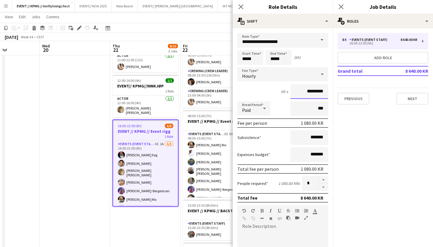
click at [310, 91] on input "*********" at bounding box center [309, 91] width 38 height 15
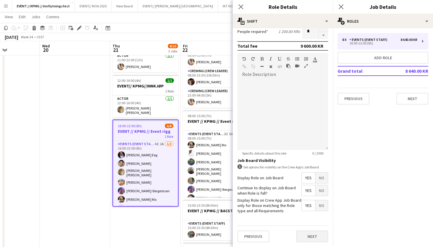
scroll to position [152, 0]
type input "******"
click at [306, 240] on button "Next" at bounding box center [312, 237] width 32 height 12
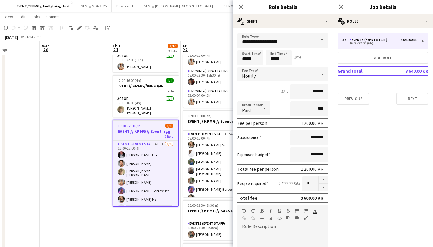
scroll to position [0, 0]
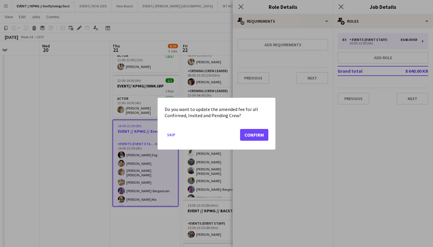
click at [257, 131] on button "Confirm" at bounding box center [254, 135] width 28 height 12
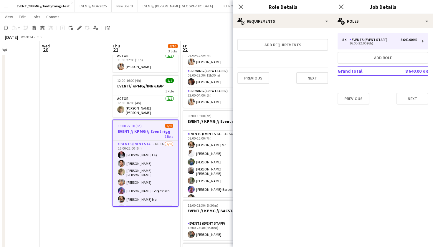
scroll to position [41, 0]
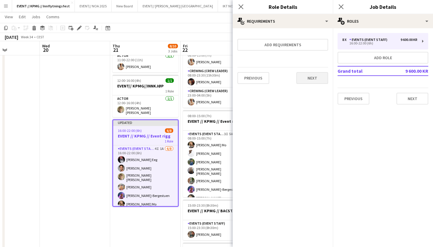
click at [315, 79] on button "Next" at bounding box center [312, 78] width 32 height 12
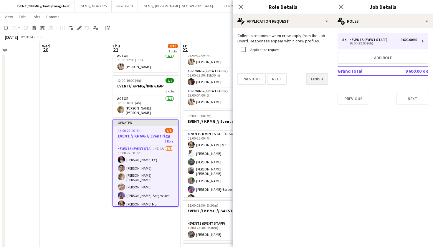
click at [324, 79] on button "Finish" at bounding box center [317, 79] width 22 height 12
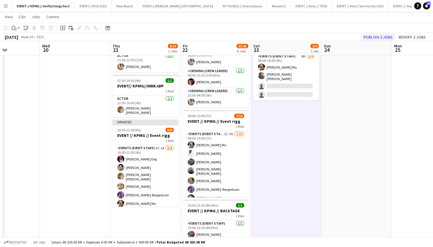
click at [387, 38] on button "Publish 2 jobs" at bounding box center [378, 37] width 34 height 8
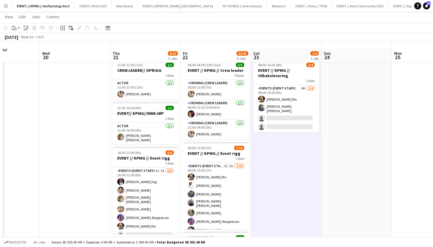
scroll to position [3, 0]
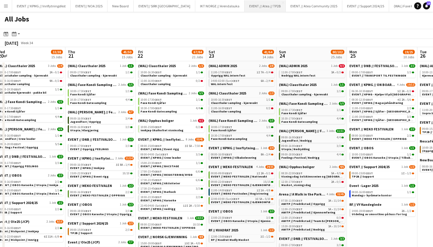
click at [249, 10] on button "EVENT // Atea // TP2B Close" at bounding box center [264, 5] width 41 height 11
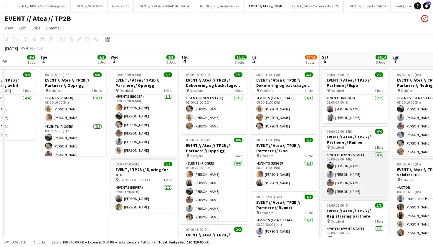
scroll to position [2, 0]
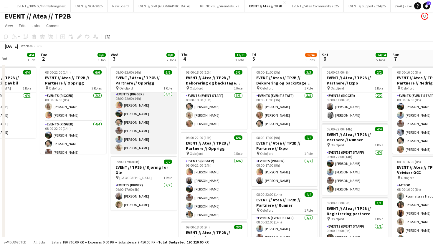
click at [146, 139] on app-card-role "Events (Rigger) 6/6 08:00-22:00 (14h) Hannah Ludivia Rotbæk Meling Christian Sm…" at bounding box center [144, 122] width 66 height 63
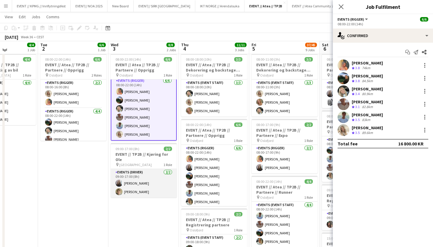
scroll to position [14, 0]
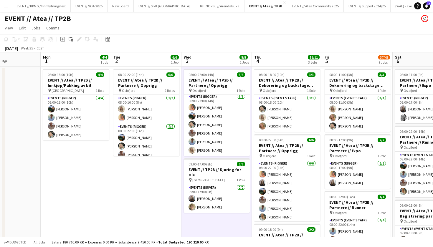
scroll to position [0, 0]
click at [135, 56] on app-board-header-date "Tue 2 6/6 1 Job" at bounding box center [146, 59] width 70 height 14
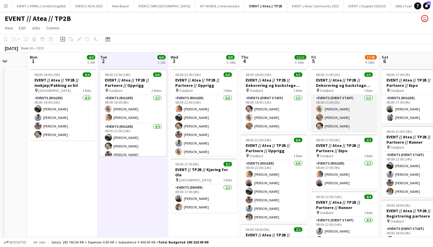
scroll to position [0, 184]
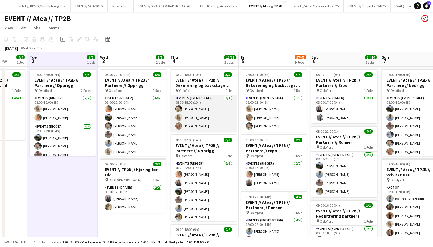
click at [204, 113] on app-card-role "Events (Event Staff) 3/3 08:00-18:00 (10h) Oda Hansson Vanessa Riise Naas Guro …" at bounding box center [203, 113] width 66 height 37
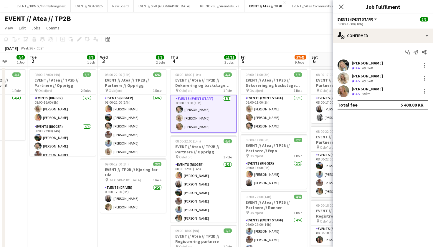
drag, startPoint x: 276, startPoint y: 12, endPoint x: 26, endPoint y: 17, distance: 250.5
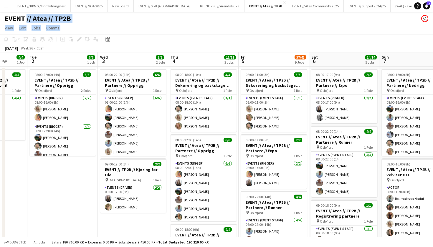
drag, startPoint x: 192, startPoint y: 101, endPoint x: 204, endPoint y: 83, distance: 21.7
click at [192, 101] on app-card-role "Events (Event Staff) 3/3 08:00-18:00 (10h) Oda Hansson Vanessa Riise Naas Guro …" at bounding box center [203, 113] width 66 height 37
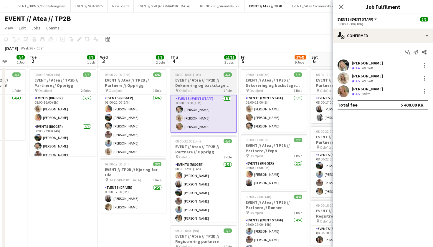
click at [204, 83] on h3 "EVENT // Atea // TP2B // Dekorering og backstage oppsett" at bounding box center [203, 82] width 66 height 11
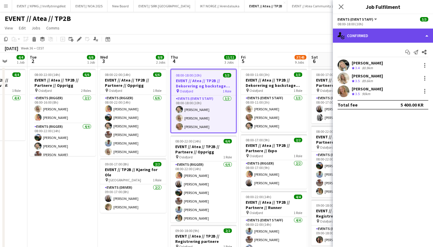
click at [362, 31] on div "single-neutral-actions-check-2 Confirmed" at bounding box center [383, 36] width 100 height 14
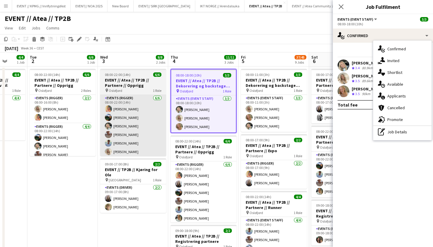
drag, startPoint x: 284, startPoint y: 110, endPoint x: 142, endPoint y: 116, distance: 141.7
click at [284, 110] on app-card-role "Events (Event Staff) 3/3 08:00-11:00 (3h) Vanessa Riise Naas Guro Bonesvoll Oda…" at bounding box center [274, 113] width 66 height 37
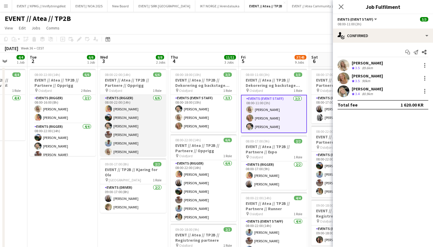
click at [135, 122] on app-card-role "Events (Rigger) 6/6 08:00-22:00 (14h) Hannah Ludivia Rotbæk Meling Christian Sm…" at bounding box center [133, 126] width 66 height 63
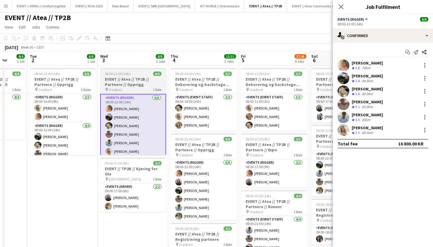
scroll to position [0, 0]
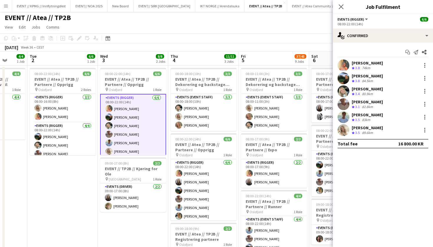
click at [251, 34] on app-toolbar "Copy Paste Paste Command V Paste with crew Command Shift V Paste linked Job Del…" at bounding box center [216, 38] width 433 height 10
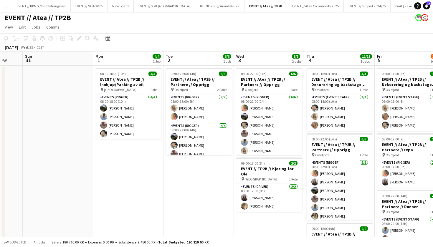
scroll to position [0, 259]
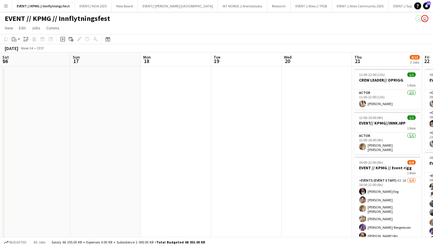
scroll to position [0, 242]
